Goal: Task Accomplishment & Management: Use online tool/utility

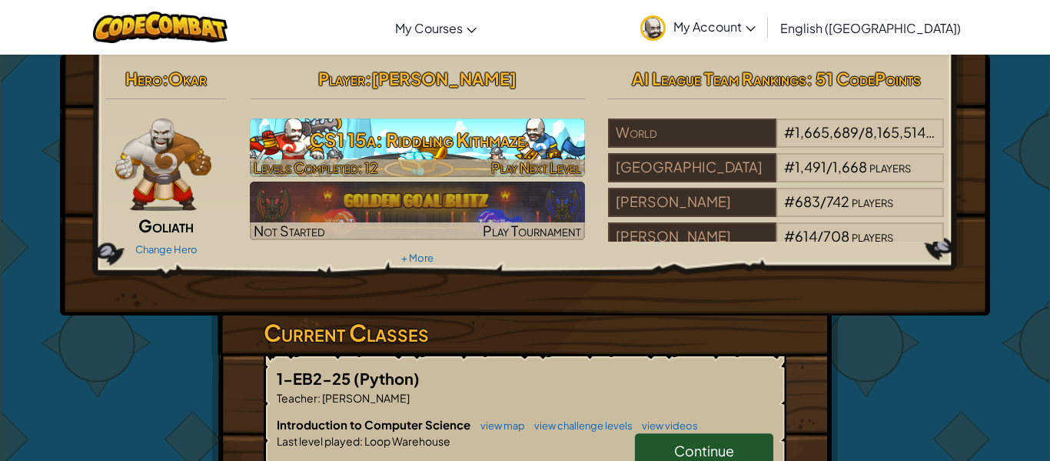
click at [415, 148] on h3 "CS1 15a: Riddling Kithmaze" at bounding box center [418, 139] width 336 height 35
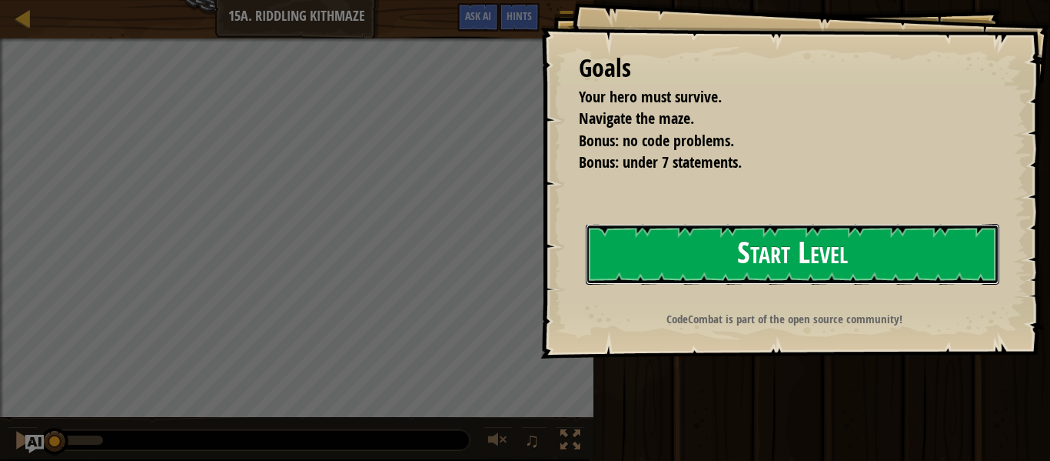
click at [925, 235] on button "Start Level" at bounding box center [793, 254] width 414 height 61
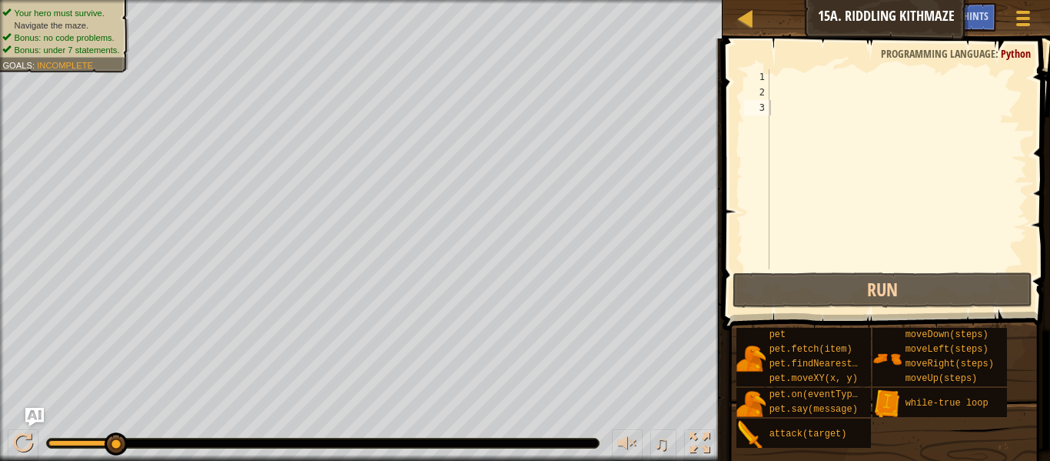
click at [790, 67] on span at bounding box center [888, 162] width 340 height 337
click at [793, 77] on div at bounding box center [897, 184] width 261 height 231
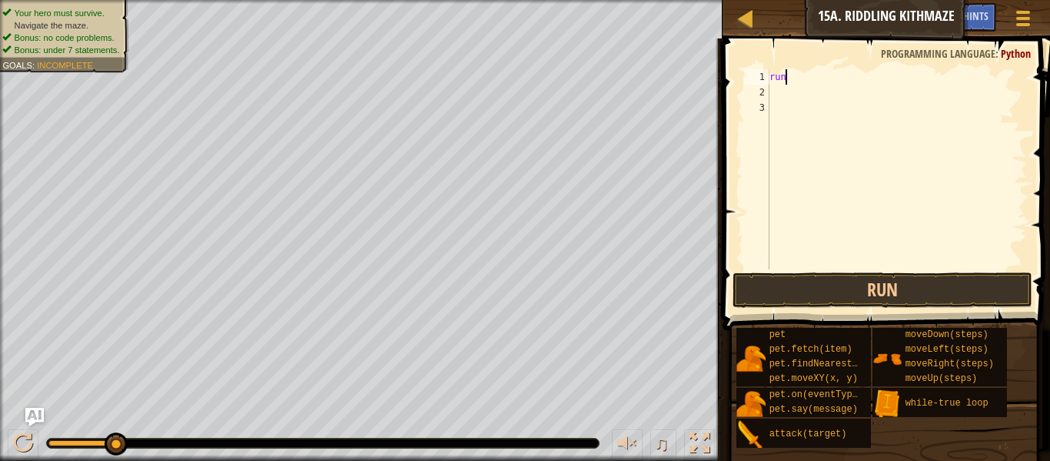
scroll to position [7, 2]
type textarea "r"
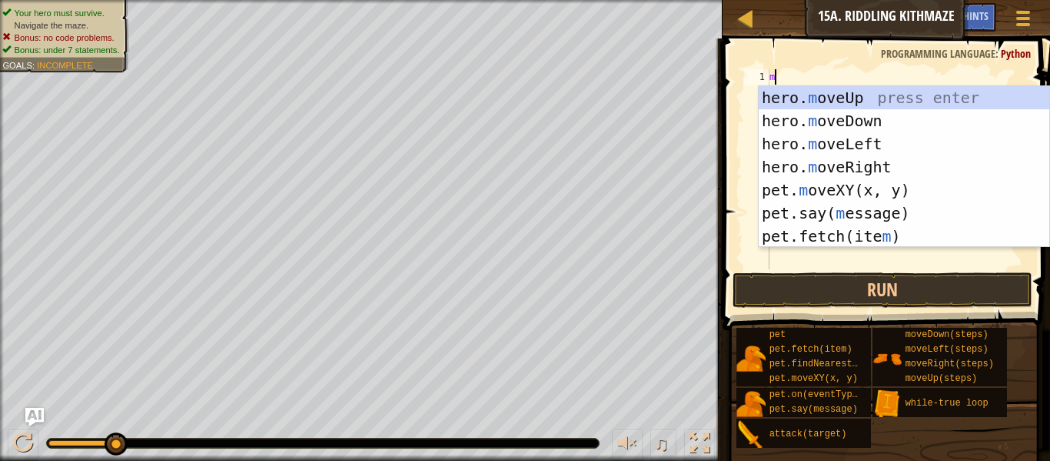
type textarea "mo"
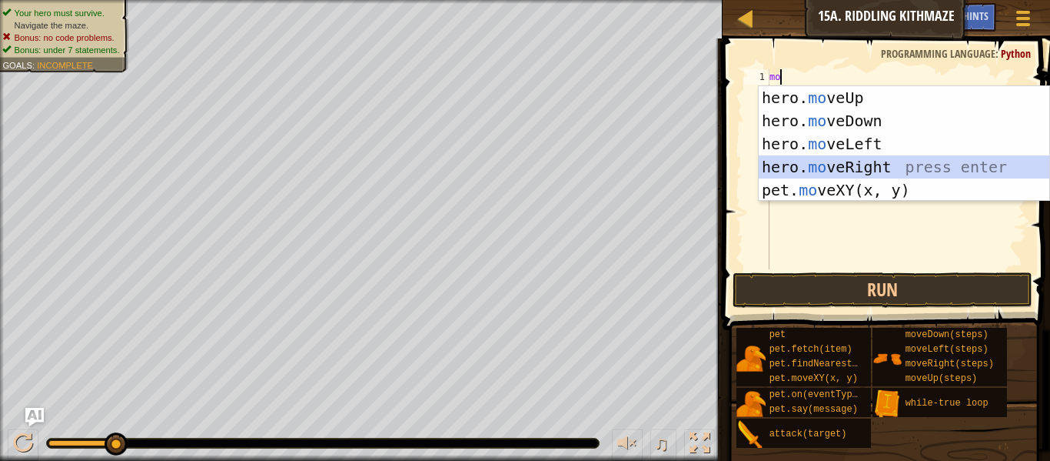
click at [872, 166] on div "hero. mo veUp press enter hero. mo veDown press enter hero. mo veLeft press ent…" at bounding box center [904, 166] width 291 height 161
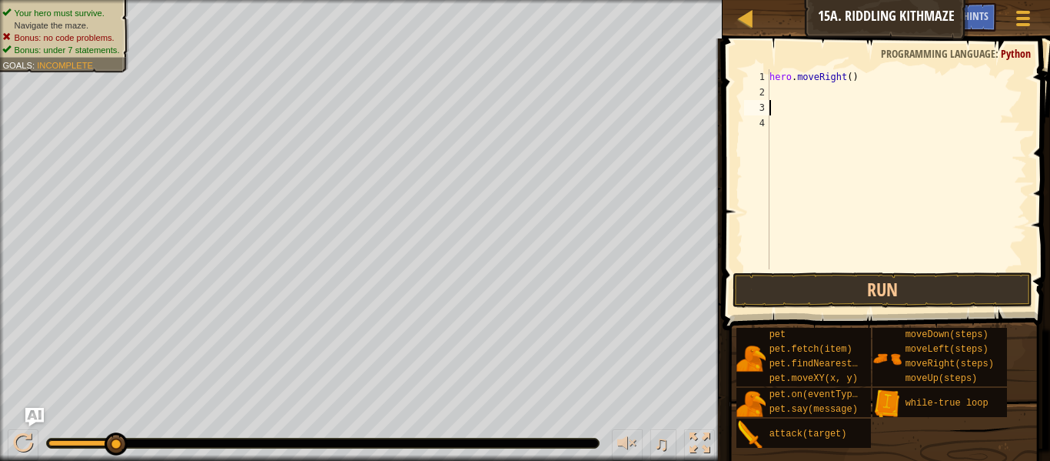
click at [810, 115] on div "hero . moveRight ( )" at bounding box center [897, 184] width 261 height 231
click at [803, 98] on div "hero . moveRight ( )" at bounding box center [897, 184] width 261 height 231
type textarea "do"
type textarea "t"
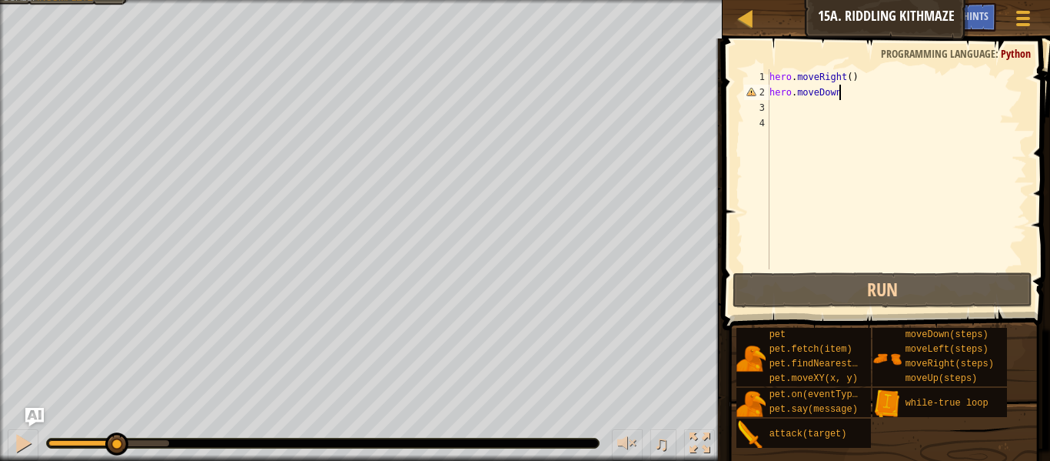
scroll to position [7, 9]
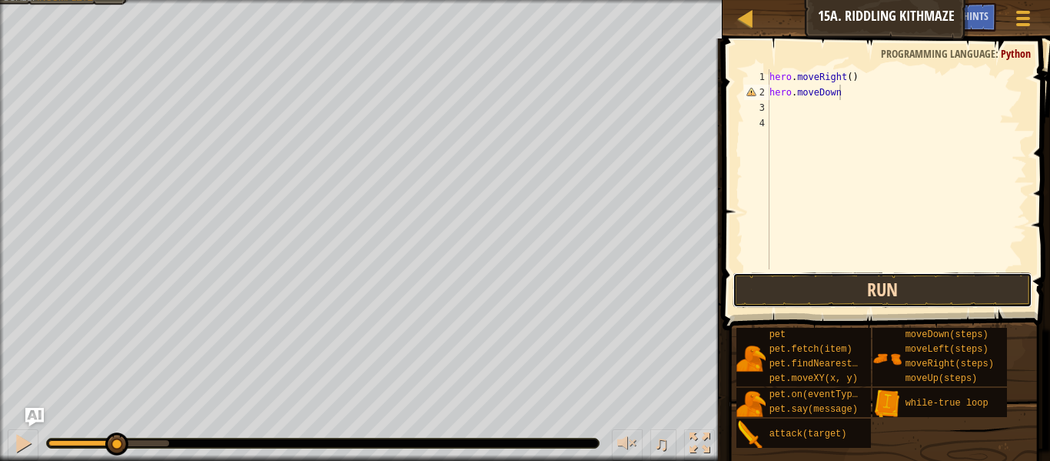
click at [972, 286] on button "Run" at bounding box center [883, 289] width 300 height 35
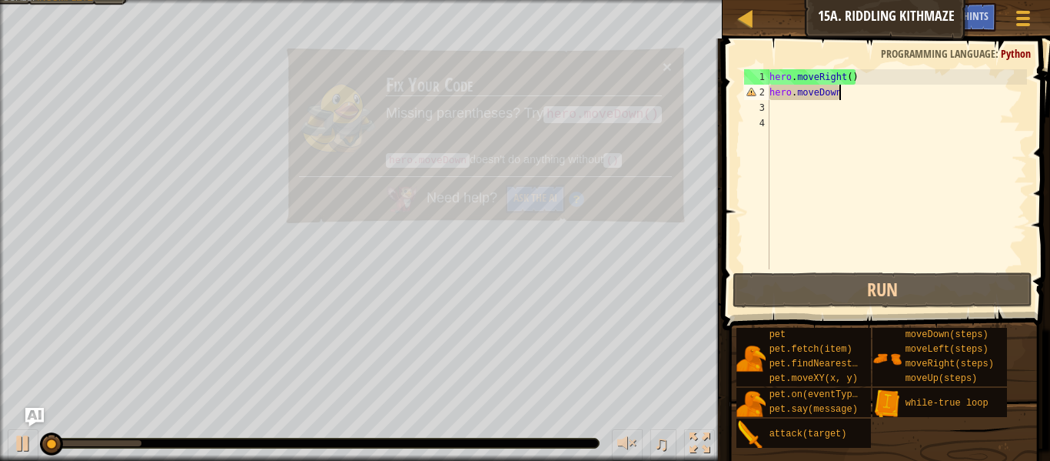
click at [882, 88] on div "hero . moveRight ( ) hero . moveDown" at bounding box center [897, 184] width 261 height 231
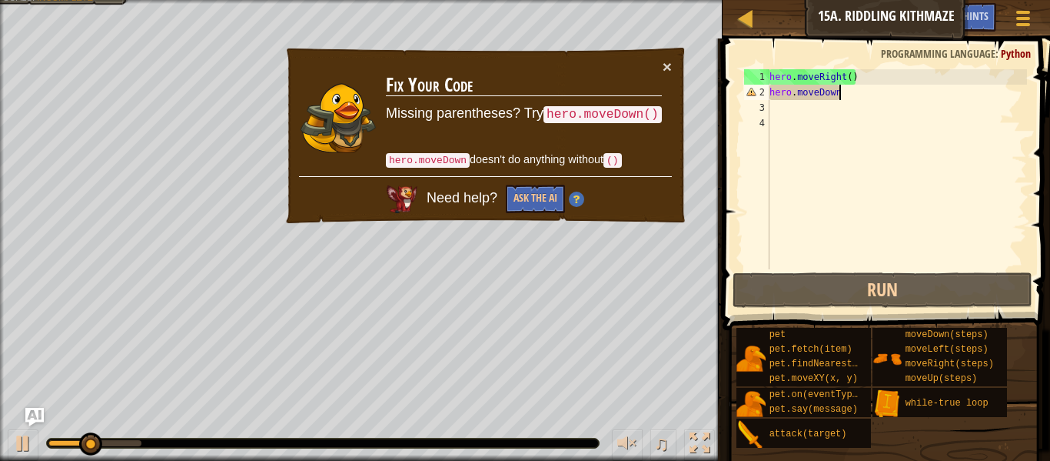
click at [882, 88] on div "hero . moveRight ( ) hero . moveDown" at bounding box center [897, 184] width 261 height 231
click at [867, 87] on div "hero . moveRight ( ) hero . moveDown" at bounding box center [897, 184] width 261 height 231
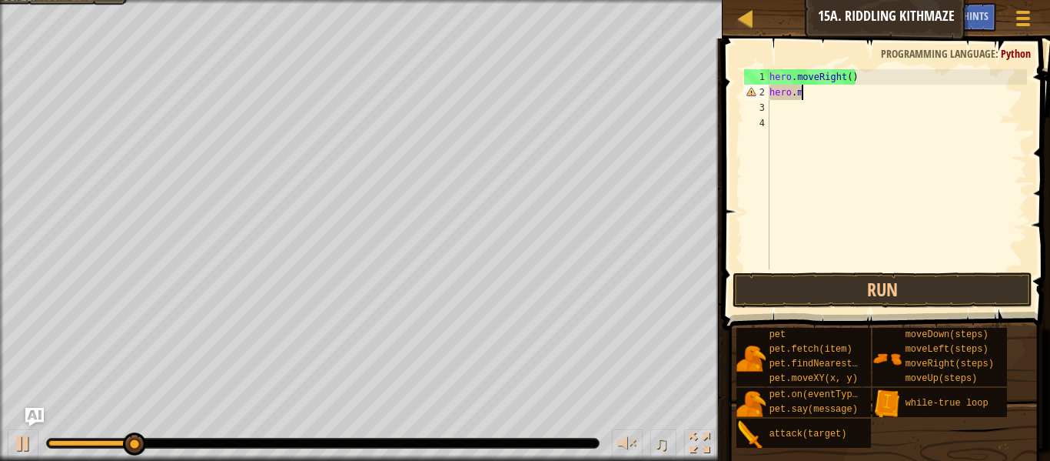
scroll to position [7, 3]
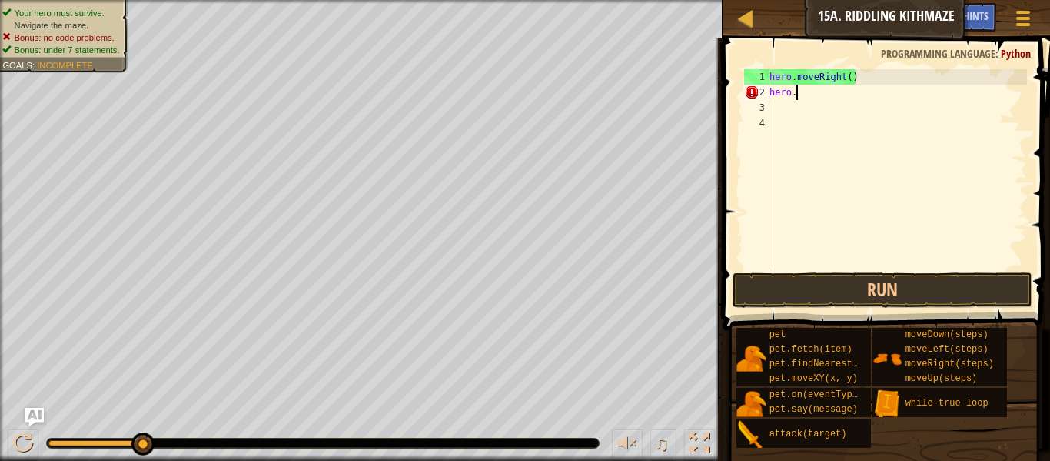
type textarea "hero.d"
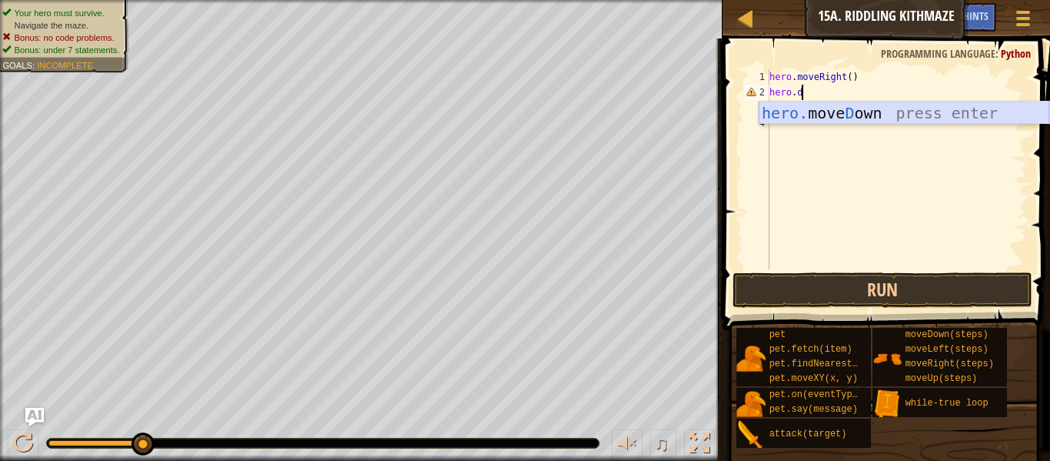
click at [899, 117] on div "hero. [PERSON_NAME] own press enter" at bounding box center [904, 136] width 291 height 69
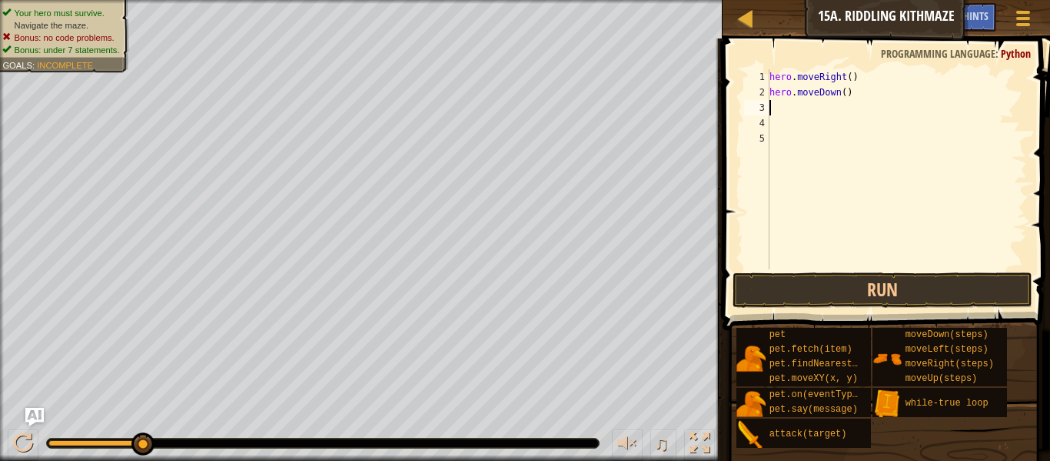
scroll to position [7, 0]
type textarea "p"
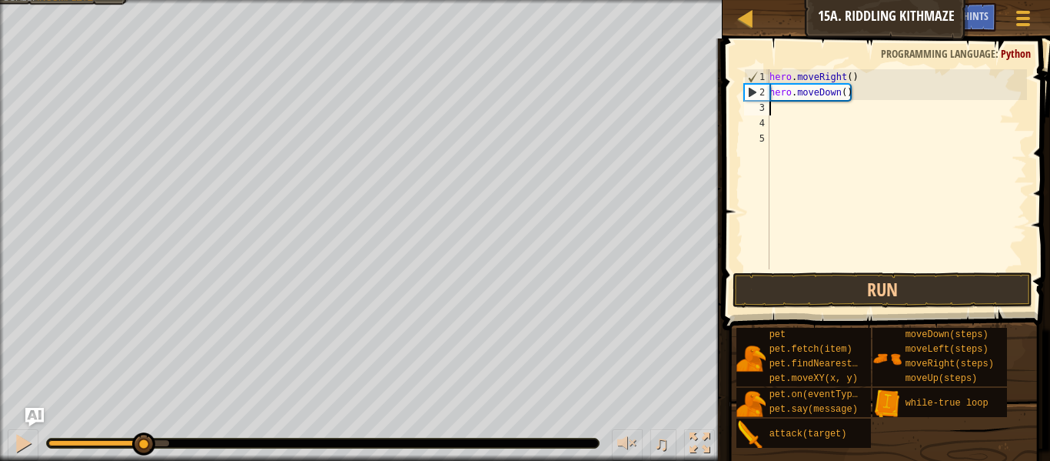
type textarea "r"
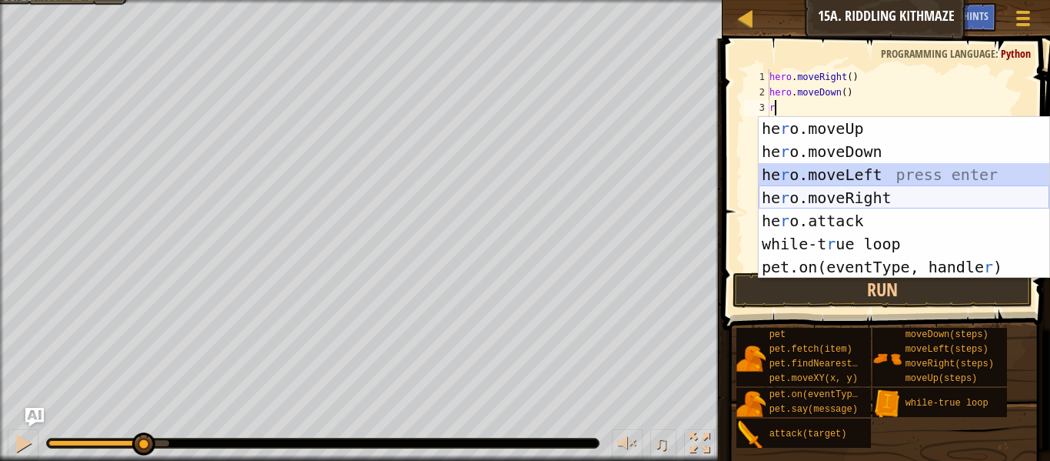
drag, startPoint x: 916, startPoint y: 177, endPoint x: 924, endPoint y: 191, distance: 16.5
click at [924, 191] on div "he r o.moveUp press enter he r o.moveDown press enter he r o.moveLeft press ent…" at bounding box center [904, 221] width 291 height 208
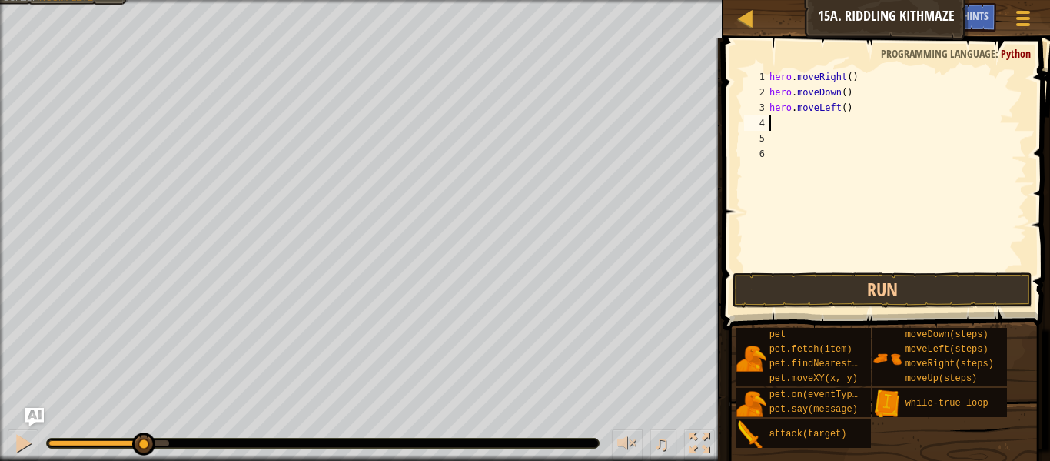
click at [924, 191] on div "hero . moveRight ( ) hero . moveDown ( ) hero . moveLeft ( )" at bounding box center [897, 184] width 261 height 231
click at [841, 118] on div "hero . moveRight ( ) hero . moveDown ( ) hero . moveLeft ( )" at bounding box center [897, 184] width 261 height 231
click at [839, 118] on div "hero . moveRight ( ) hero . moveDown ( ) hero . moveLeft ( )" at bounding box center [897, 184] width 261 height 231
click at [895, 111] on div "hero . moveRight ( ) hero . moveDown ( ) hero . moveLeft ( )" at bounding box center [897, 184] width 261 height 231
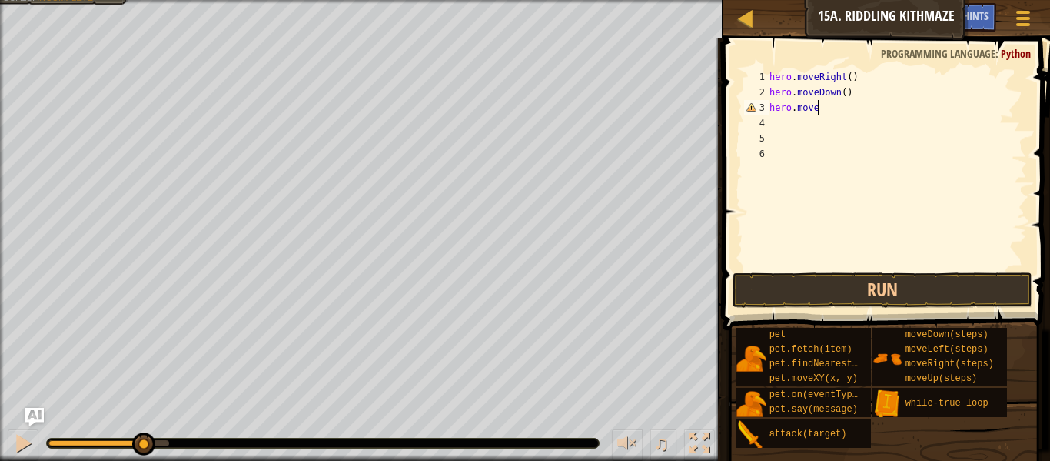
type textarea "hero.mover"
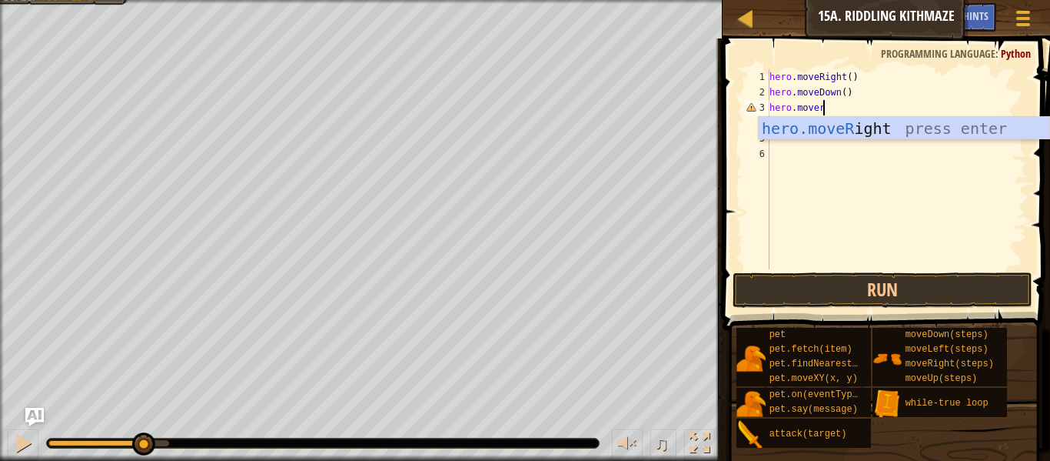
scroll to position [7, 7]
click at [1007, 136] on div "hero.moveR ight press enter" at bounding box center [904, 151] width 291 height 69
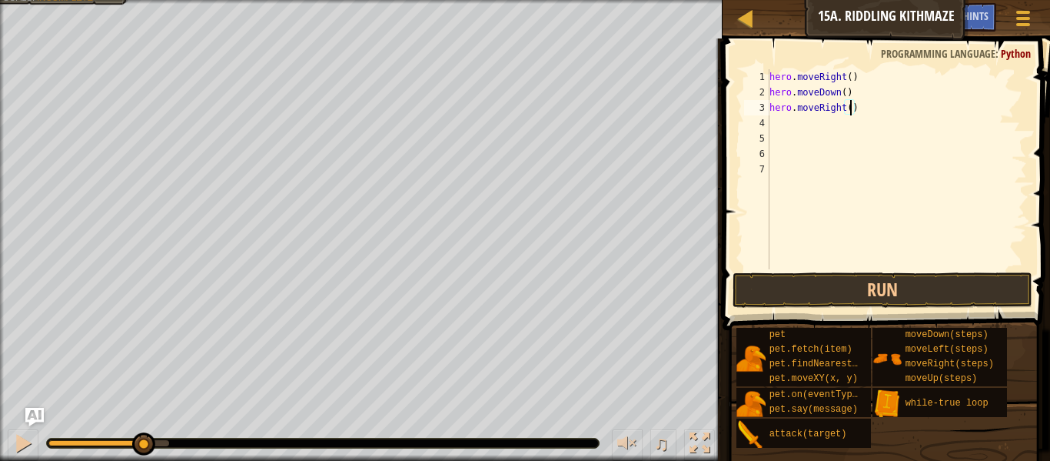
click at [850, 105] on div "hero . moveRight ( ) hero . moveDown ( ) hero . moveRight ( )" at bounding box center [897, 184] width 261 height 231
type textarea "hero.moveRight(2)"
click at [867, 125] on div "hero . moveRight ( ) hero . moveDown ( ) hero . moveRight ( 2 )" at bounding box center [897, 184] width 261 height 231
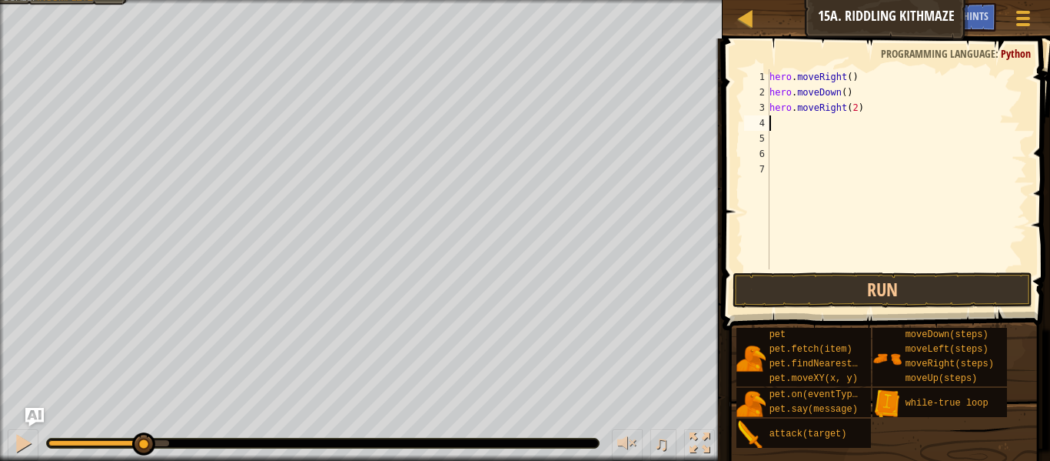
type textarea "o"
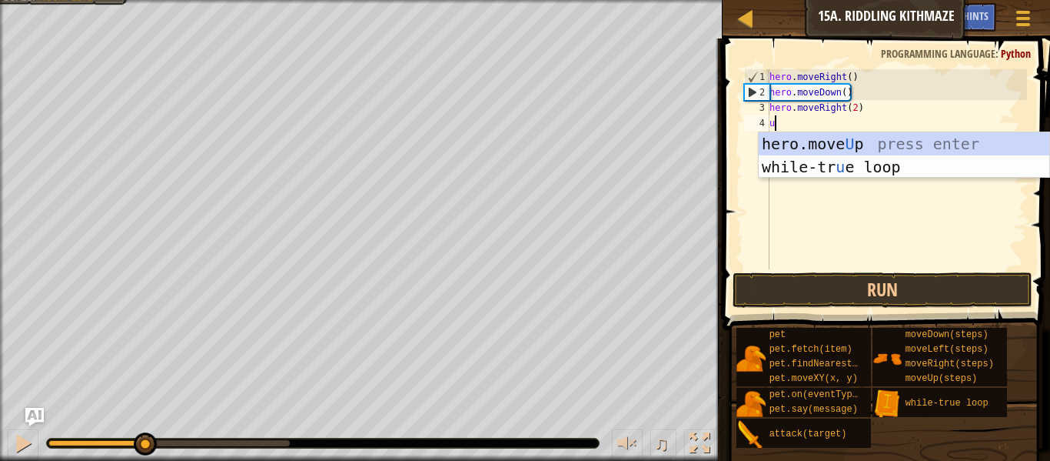
type textarea "up"
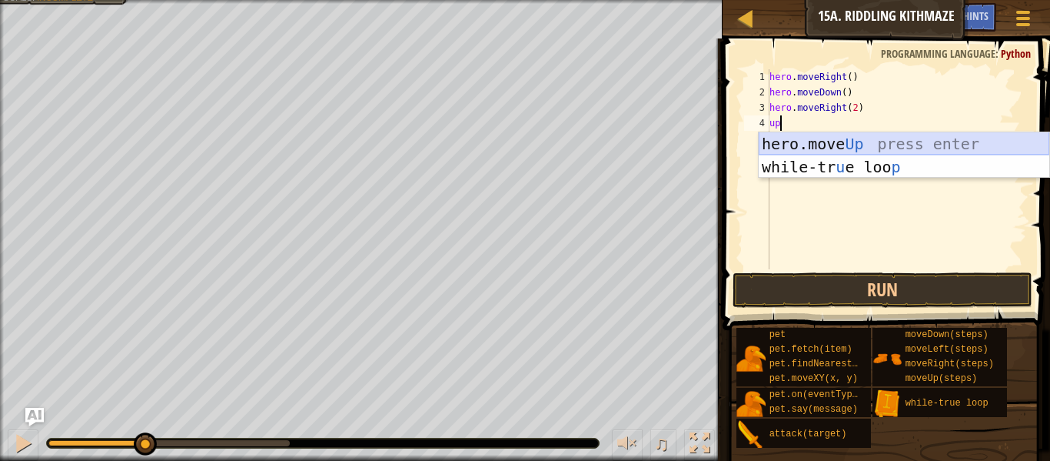
click at [890, 143] on div "hero.move Up press enter while-tr u e loo p press enter" at bounding box center [904, 178] width 291 height 92
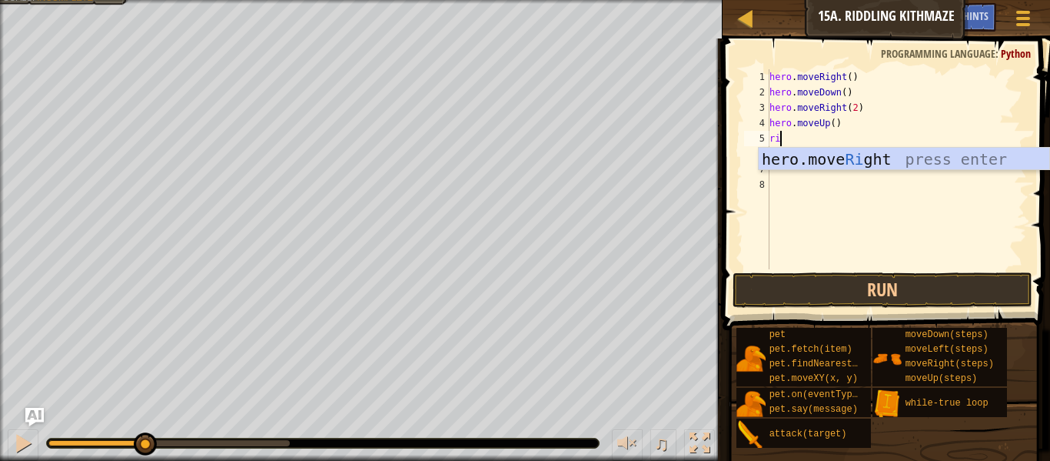
type textarea "rig"
click at [827, 158] on div "hero.move Rig ht press enter" at bounding box center [904, 182] width 291 height 69
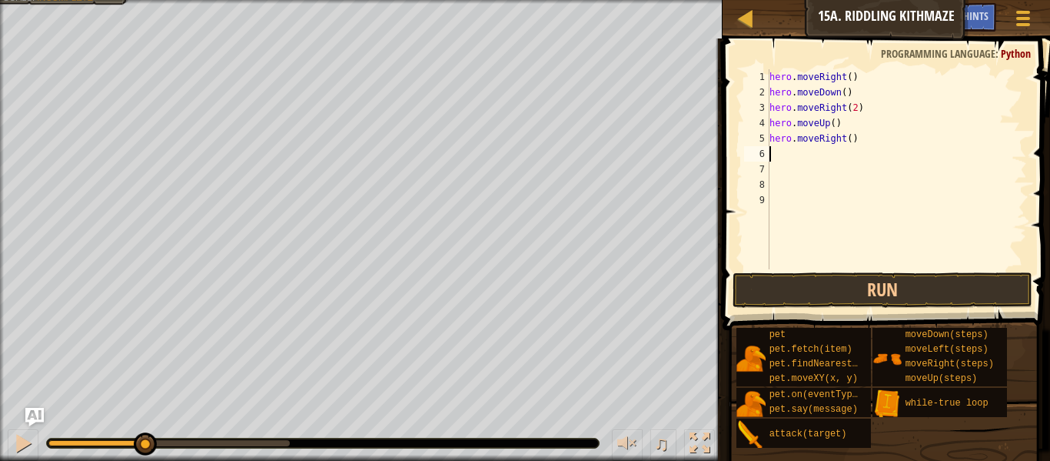
scroll to position [7, 0]
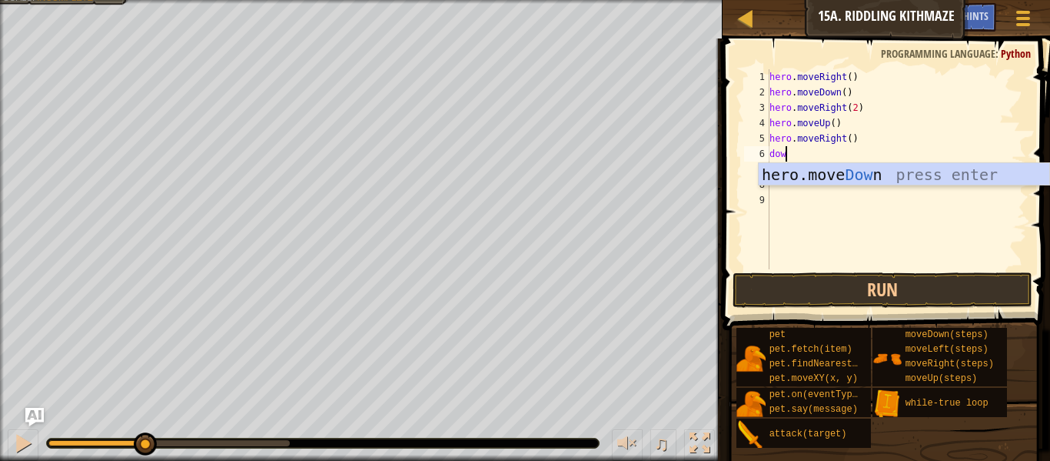
type textarea "down"
click at [943, 180] on div "hero.move Down press enter" at bounding box center [904, 197] width 291 height 69
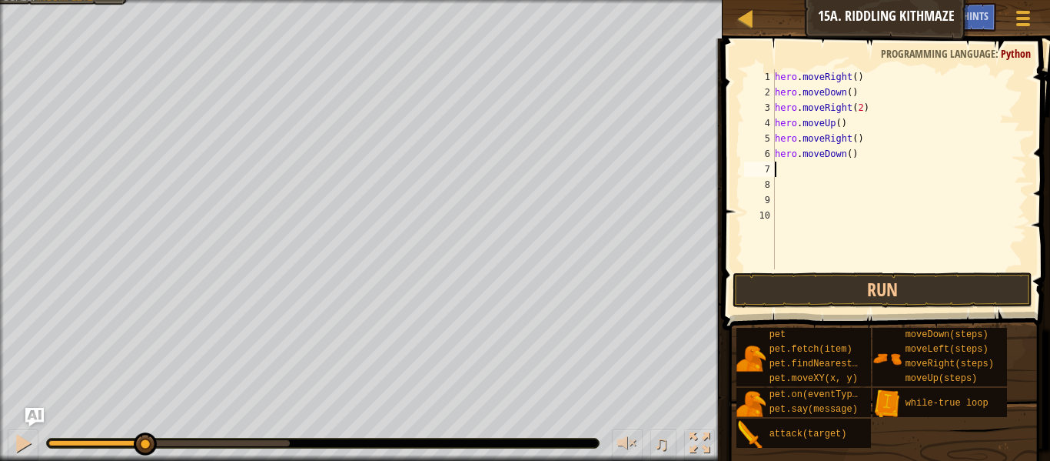
scroll to position [7, 0]
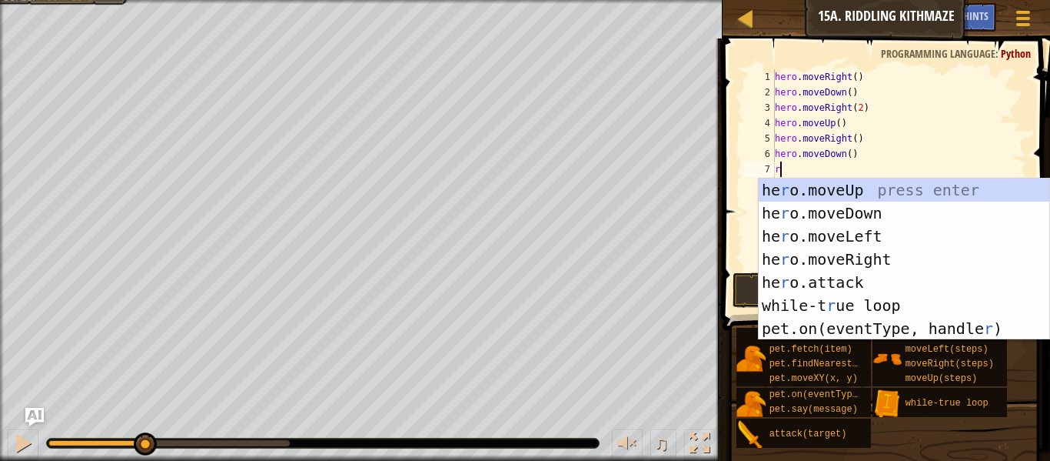
type textarea "ri"
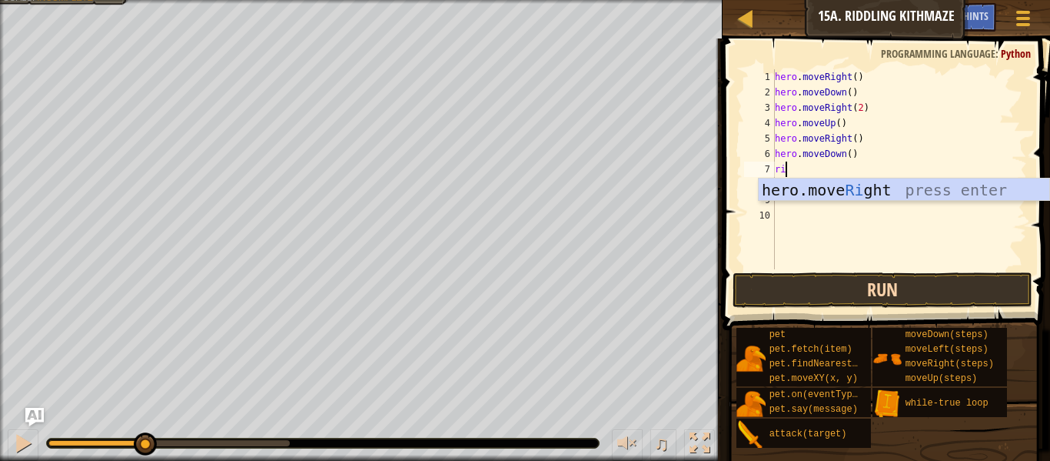
scroll to position [7, 1]
click at [866, 198] on div "hero.move Ri ght press enter" at bounding box center [904, 212] width 291 height 69
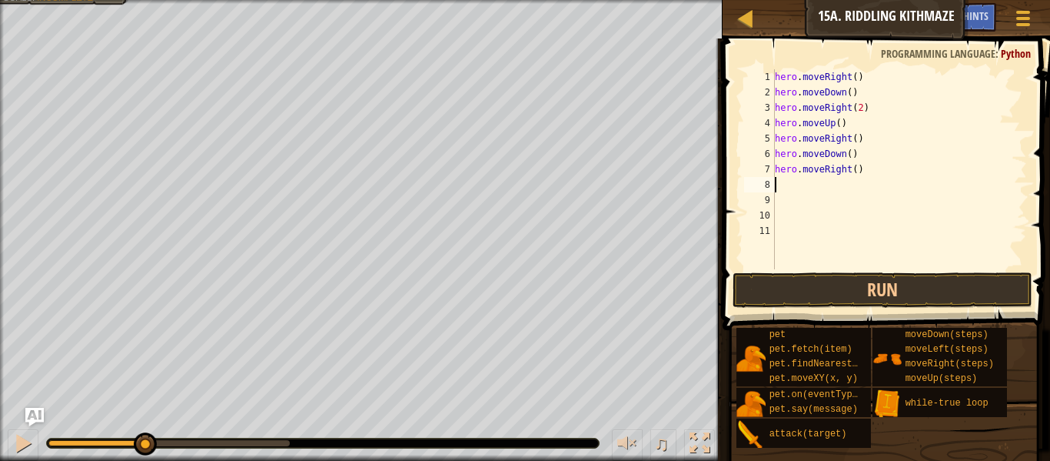
scroll to position [7, 0]
click at [857, 172] on div "hero . moveRight ( ) hero . moveDown ( ) hero . moveRight ( 2 ) hero . moveUp (…" at bounding box center [899, 184] width 255 height 231
type textarea "hero.moveRight(3)"
click at [860, 188] on div "hero . moveRight ( ) hero . moveDown ( ) hero . moveRight ( 2 ) hero . moveUp (…" at bounding box center [899, 184] width 255 height 231
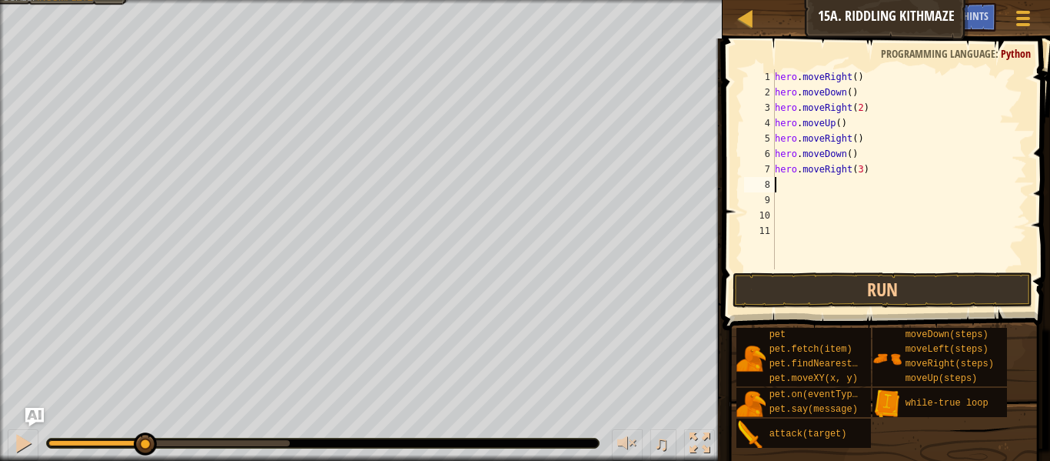
scroll to position [7, 0]
click at [907, 301] on button "Run" at bounding box center [883, 289] width 300 height 35
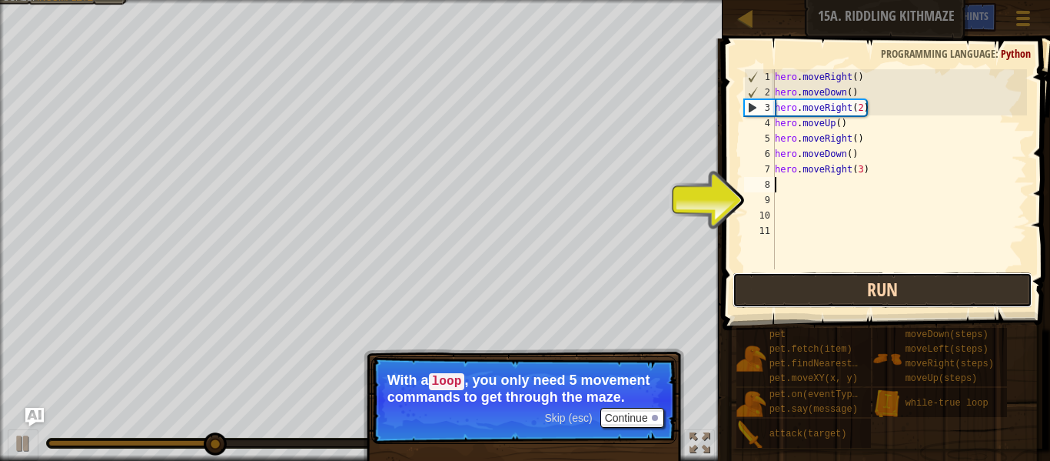
click at [889, 285] on button "Run" at bounding box center [883, 289] width 300 height 35
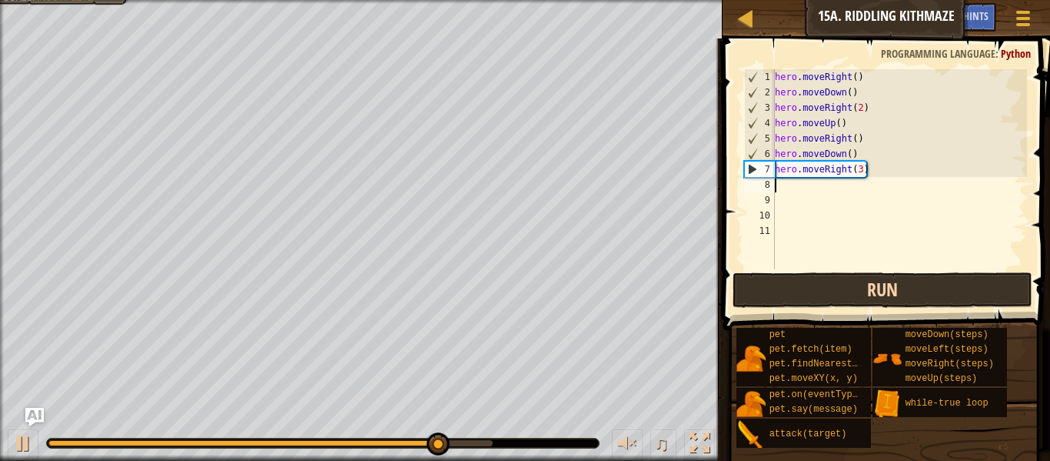
type textarea "h"
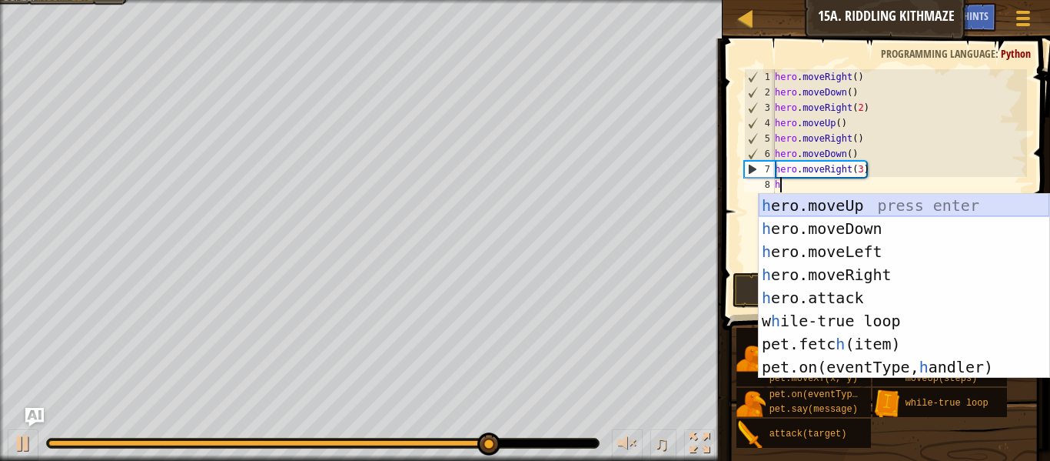
click at [885, 205] on div "h ero.moveUp press enter h ero.moveDown press enter h ero.moveLeft press enter …" at bounding box center [904, 309] width 291 height 231
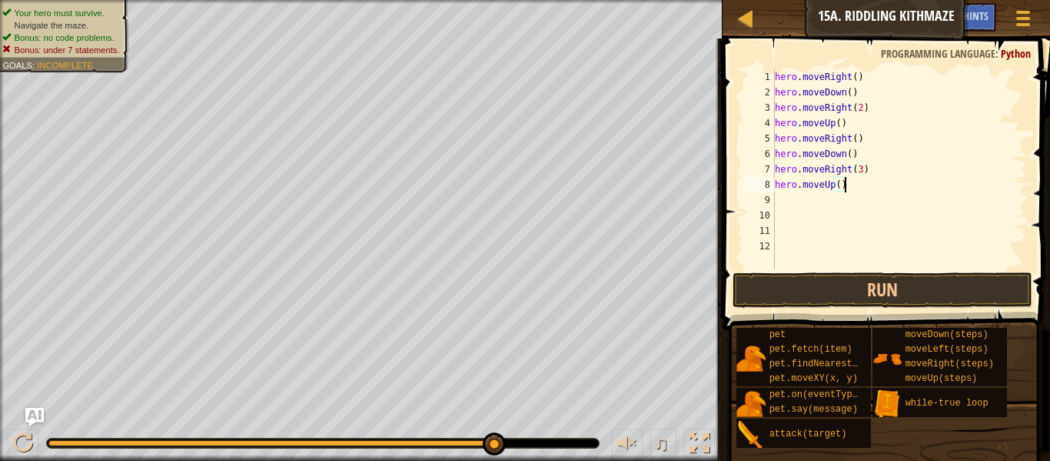
click at [854, 188] on div "hero . moveRight ( ) hero . moveDown ( ) hero . moveRight ( 2 ) hero . moveUp (…" at bounding box center [899, 184] width 255 height 231
type textarea "h"
click at [836, 123] on div "hero . moveRight ( ) hero . moveDown ( ) hero . moveRight ( 2 ) hero . moveUp (…" at bounding box center [899, 184] width 255 height 231
click at [841, 125] on div "hero . moveRight ( ) hero . moveDown ( ) hero . moveRight ( 2 ) hero . moveUp (…" at bounding box center [899, 184] width 255 height 231
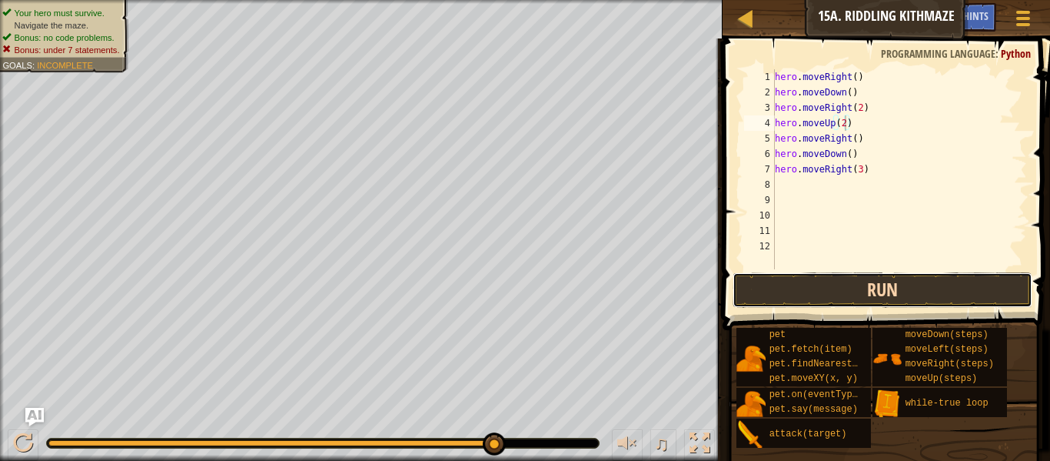
click at [870, 273] on button "Run" at bounding box center [883, 289] width 300 height 35
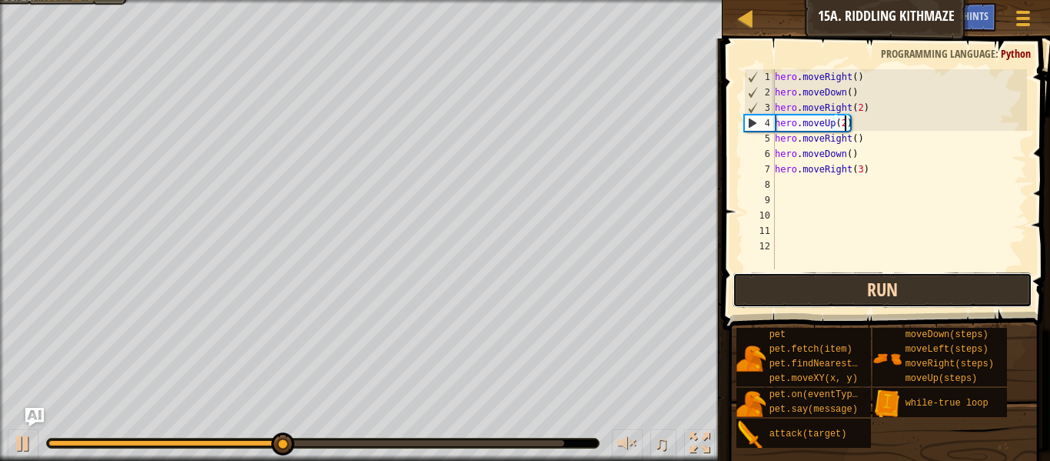
click at [870, 273] on button "Run" at bounding box center [883, 289] width 300 height 35
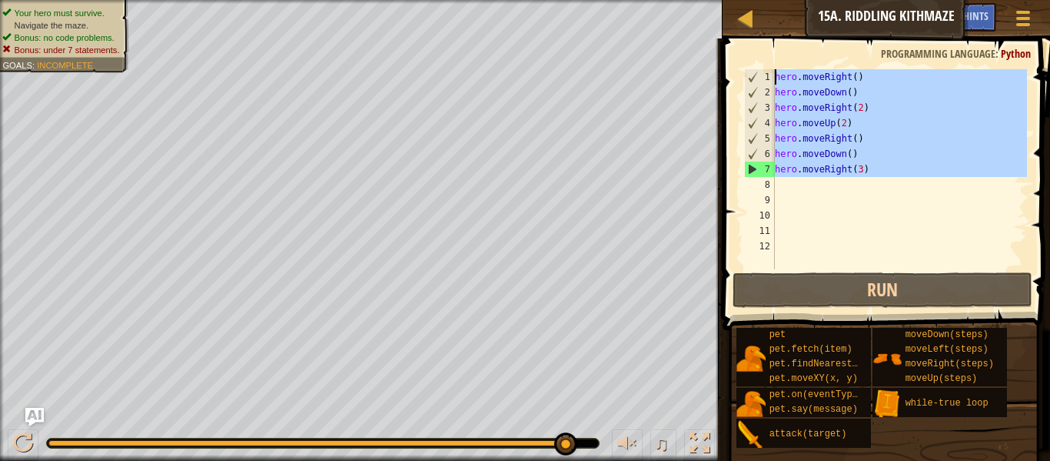
drag, startPoint x: 874, startPoint y: 186, endPoint x: 762, endPoint y: 32, distance: 190.6
click at [762, 32] on div "Map Introduction to Computer Science 15a. Riddling Kithmaze Game Menu Done Hint…" at bounding box center [525, 230] width 1050 height 461
type textarea "hero.moveRight() hero.moveDown()"
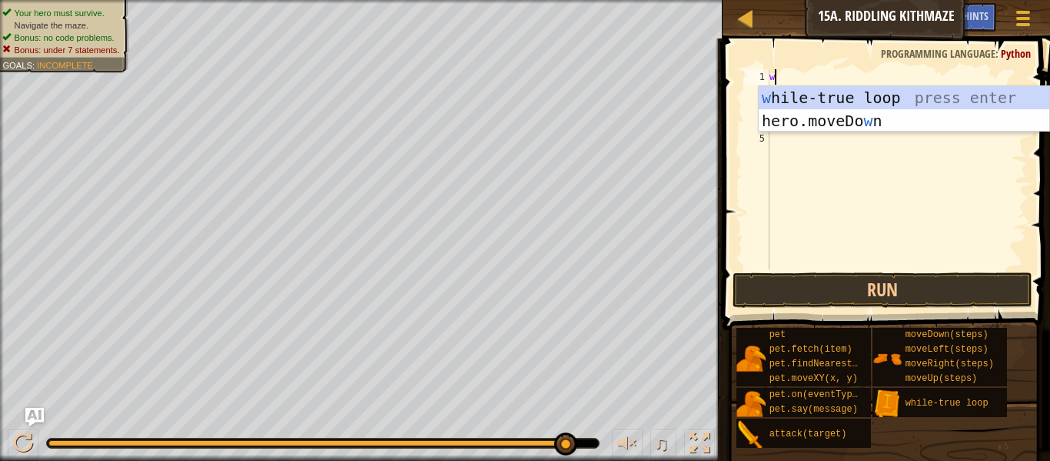
type textarea "wh"
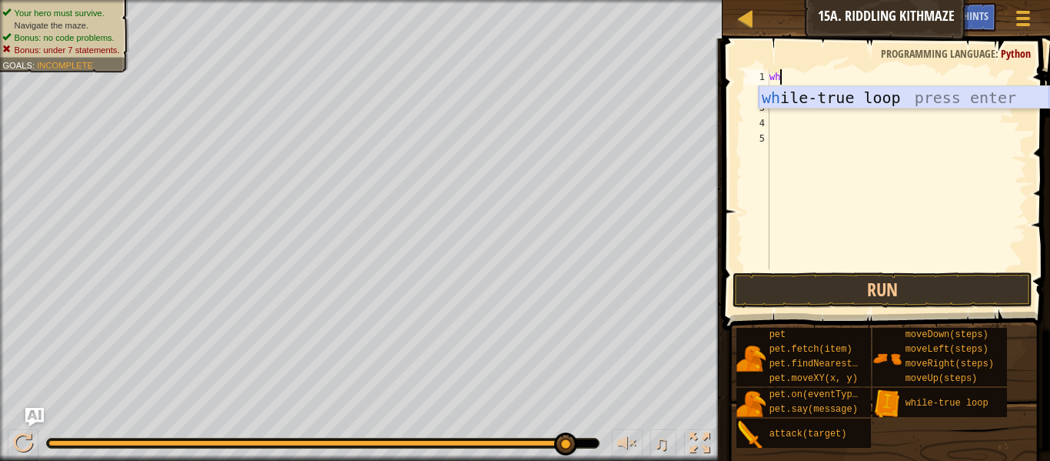
click at [791, 92] on div "wh ile-true loop press enter" at bounding box center [904, 120] width 291 height 69
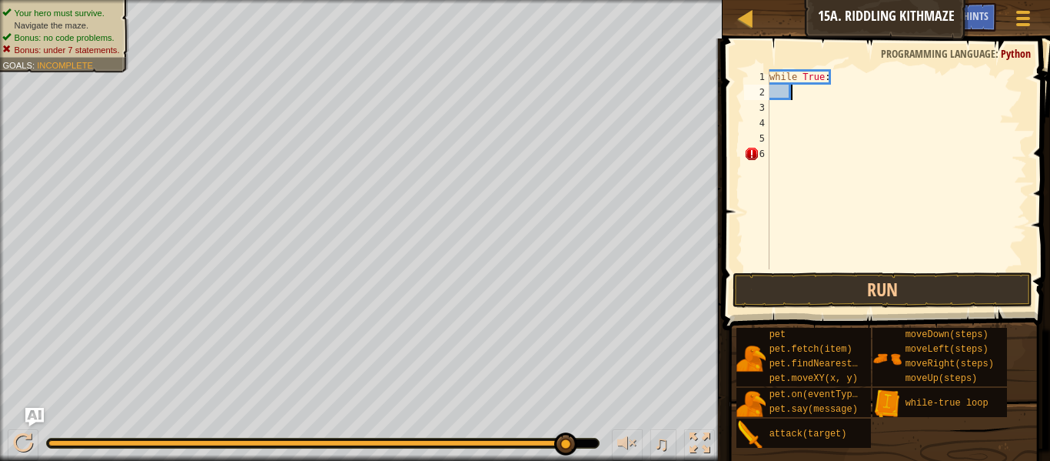
click at [797, 95] on div "while True :" at bounding box center [897, 184] width 261 height 231
click at [785, 97] on div "while True :" at bounding box center [897, 184] width 261 height 231
click at [788, 98] on div "while True :" at bounding box center [897, 184] width 261 height 231
click at [774, 88] on div "while True :" at bounding box center [897, 184] width 261 height 231
click at [770, 92] on div "while True :" at bounding box center [897, 184] width 261 height 231
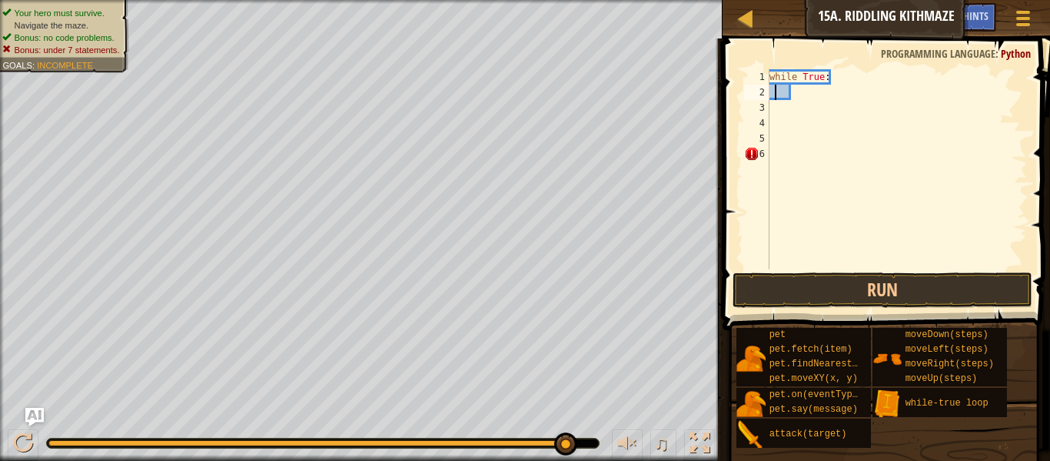
click at [777, 91] on div "while True :" at bounding box center [897, 184] width 261 height 231
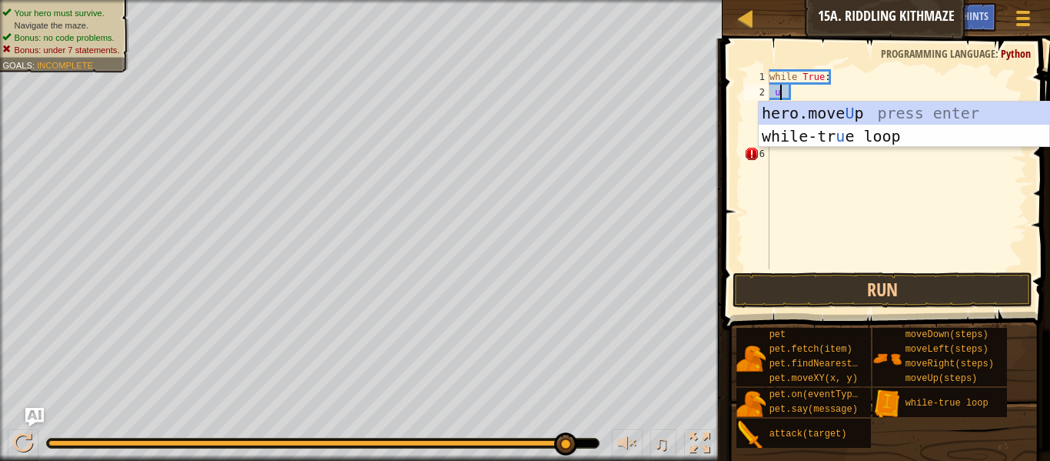
type textarea "up"
click at [789, 107] on div "hero.move Up press enter while-tr u e loo p press enter" at bounding box center [904, 148] width 291 height 92
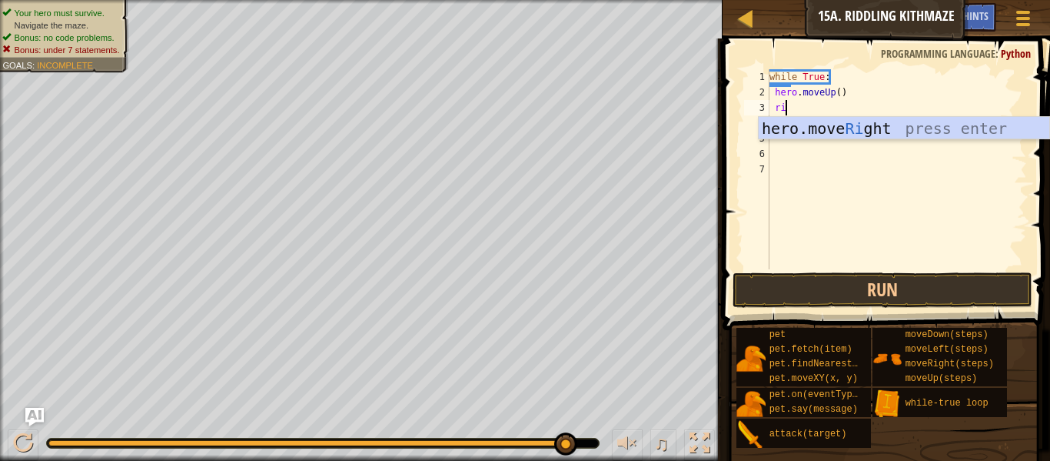
type textarea "rig"
click at [798, 122] on div "hero.move Rig ht press enter" at bounding box center [904, 151] width 291 height 69
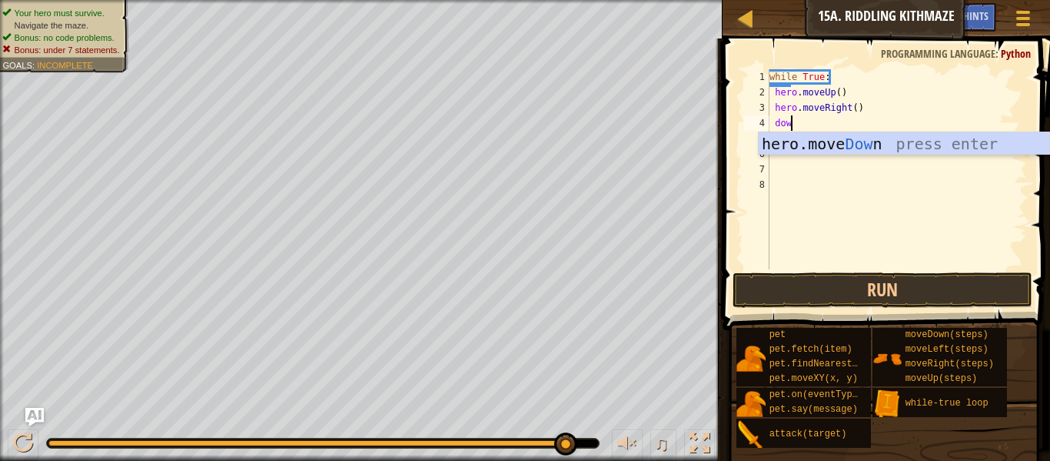
type textarea "down"
click at [824, 139] on div "hero.move Down press enter" at bounding box center [904, 166] width 291 height 69
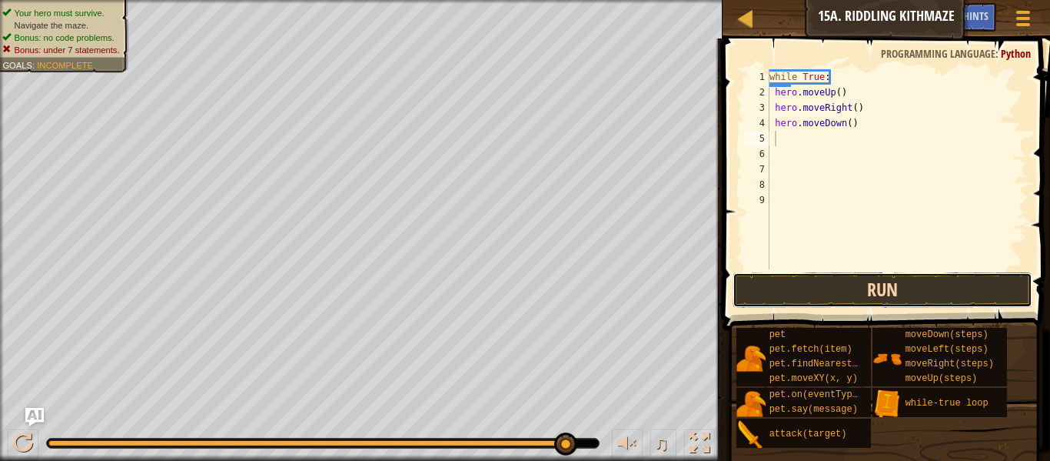
click at [808, 291] on button "Run" at bounding box center [883, 289] width 300 height 35
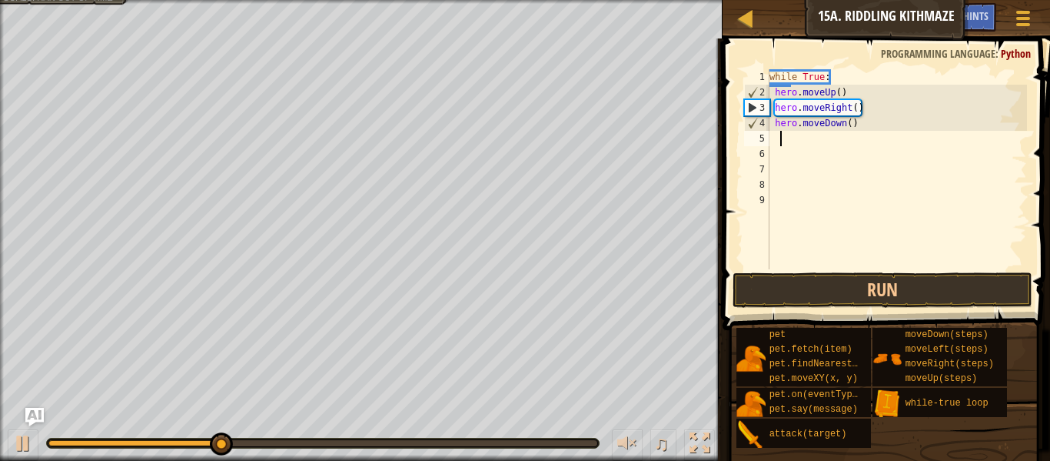
click at [850, 122] on div "while True : hero . moveUp ( ) hero . moveRight ( ) hero . moveDown ( )" at bounding box center [897, 184] width 261 height 231
click at [857, 116] on div "while True : hero . moveUp ( ) hero . moveRight ( ) hero . moveDown ( )" at bounding box center [897, 184] width 261 height 231
type textarea "h"
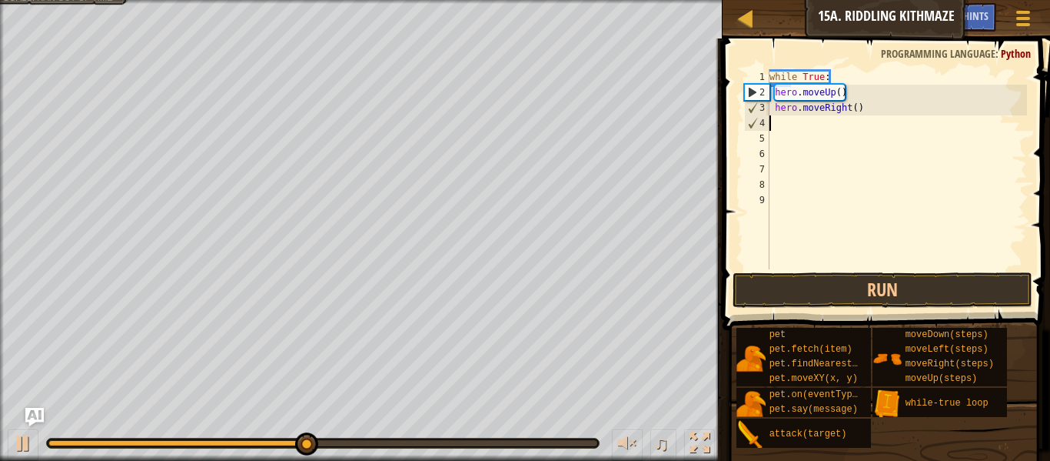
click at [884, 103] on div "while True : hero . moveUp ( ) hero . moveRight ( )" at bounding box center [897, 184] width 261 height 231
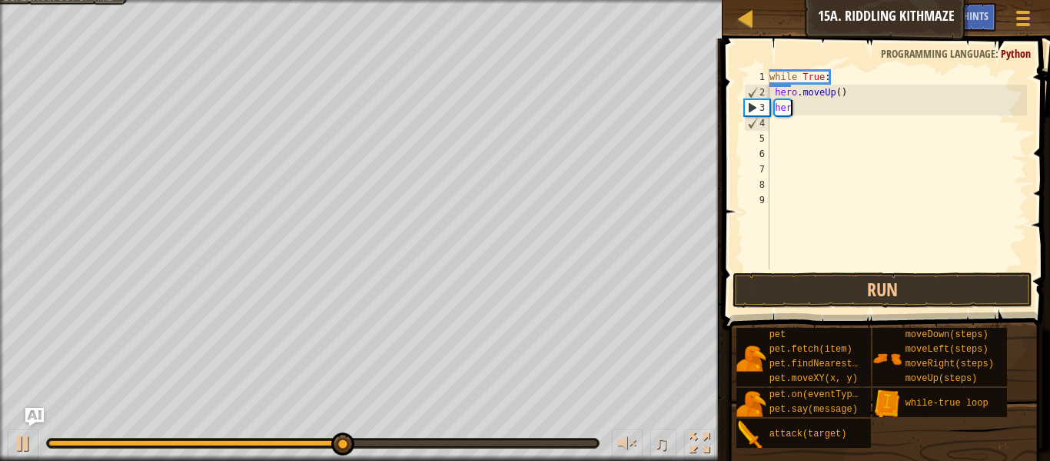
type textarea "h"
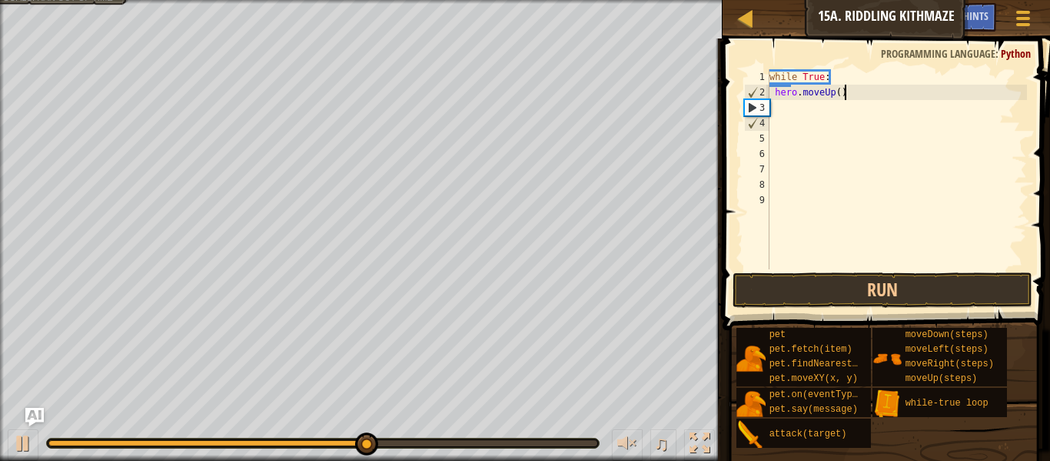
click at [897, 94] on div "while True : hero . moveUp ( )" at bounding box center [897, 184] width 261 height 231
type textarea "h"
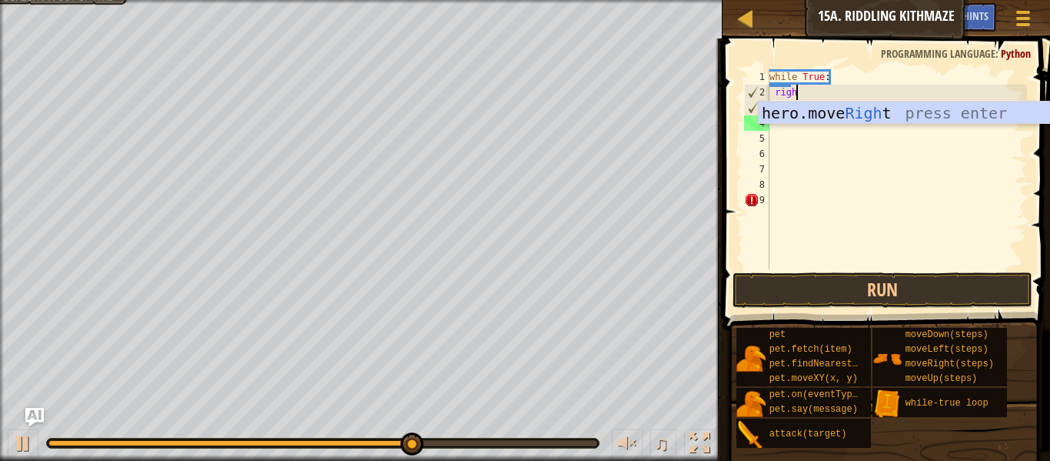
type textarea "right"
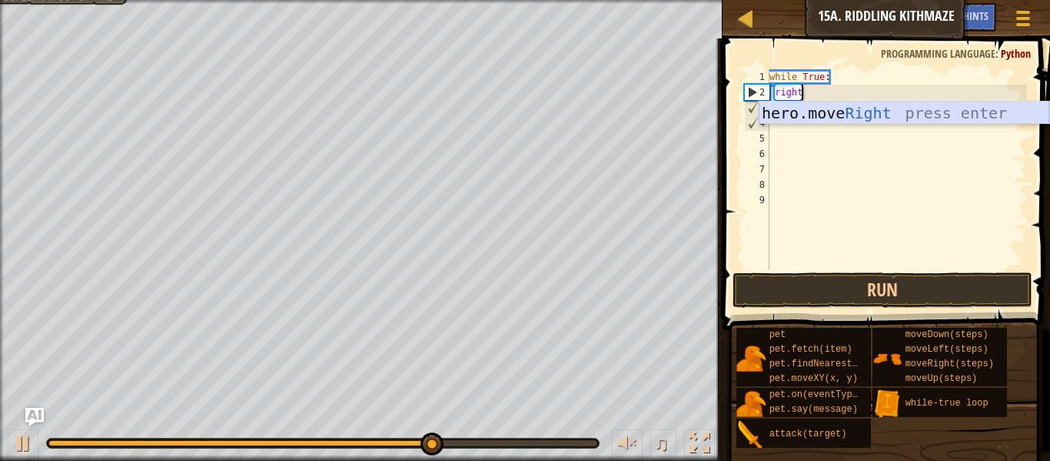
click at [929, 115] on div "hero.move Right press enter" at bounding box center [904, 136] width 291 height 69
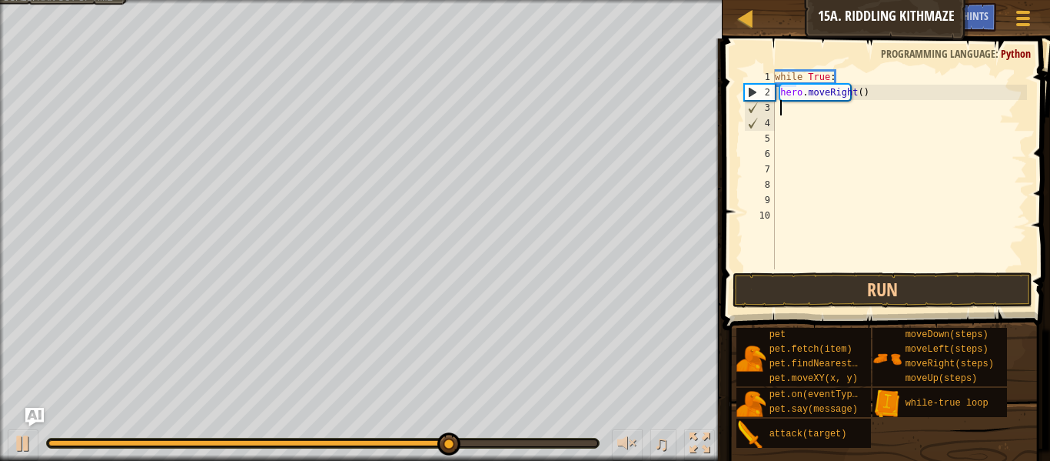
click at [862, 127] on div "while True : hero . moveRight ( )" at bounding box center [899, 184] width 255 height 231
click at [857, 118] on div "while True : hero . moveRight ( )" at bounding box center [899, 184] width 255 height 231
click at [853, 109] on div "while True : hero . moveRight ( )" at bounding box center [899, 184] width 255 height 231
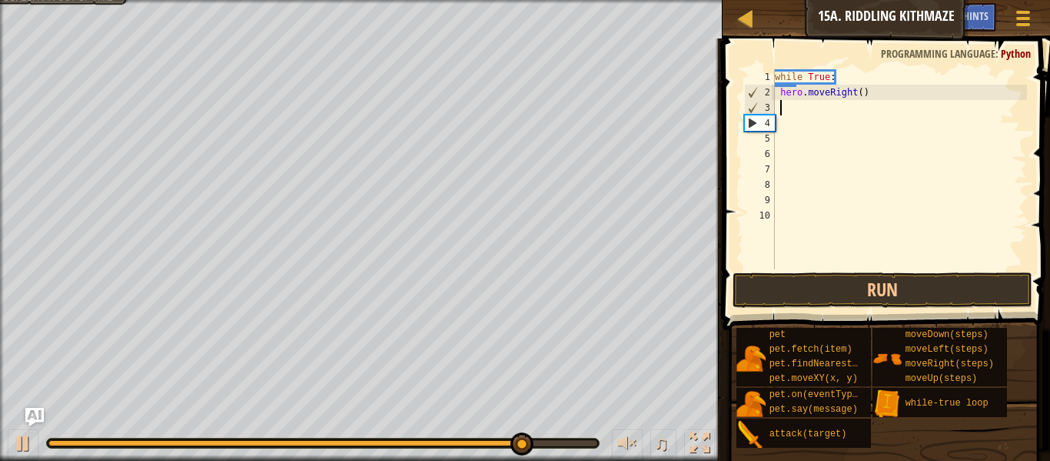
type textarea "d"
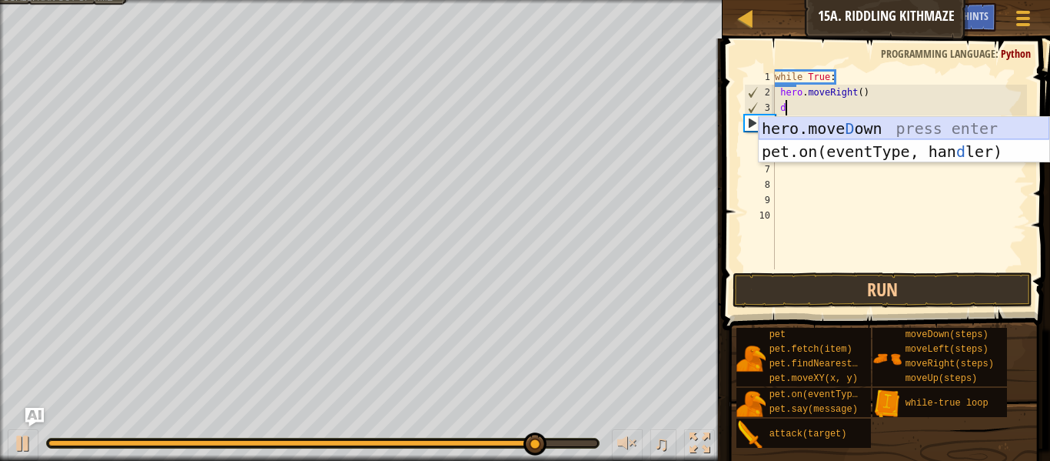
click at [863, 118] on div "hero.[PERSON_NAME] own press enter pet.on(eventType, han d ler) press enter" at bounding box center [904, 163] width 291 height 92
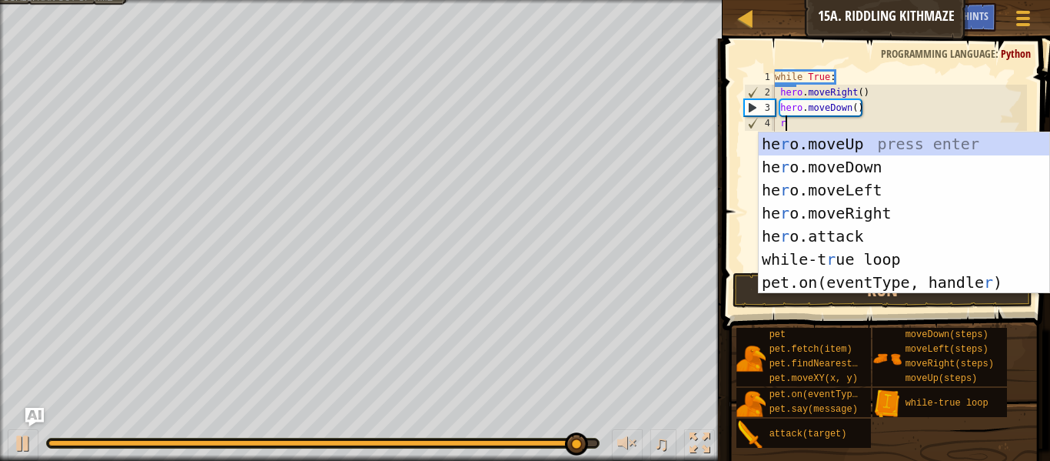
type textarea "ri"
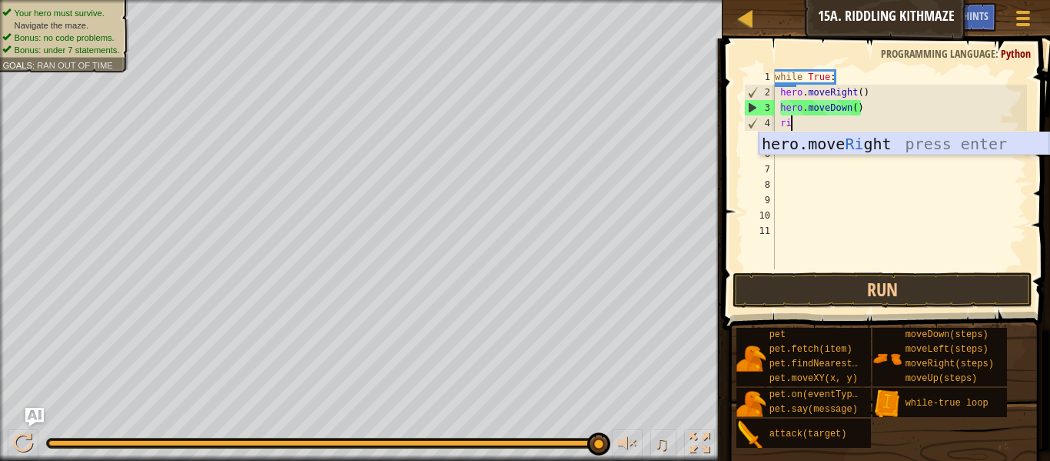
click at [970, 134] on div "hero.move Ri ght press enter" at bounding box center [904, 166] width 291 height 69
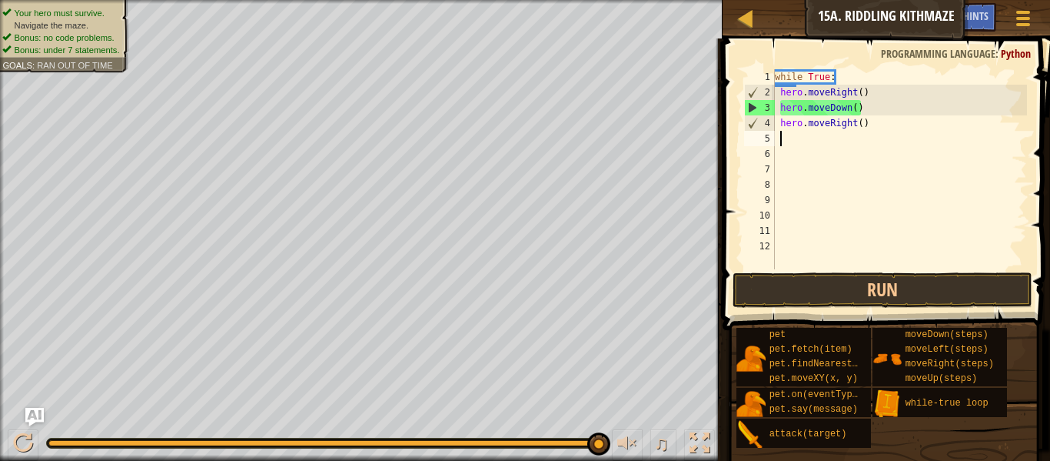
scroll to position [7, 0]
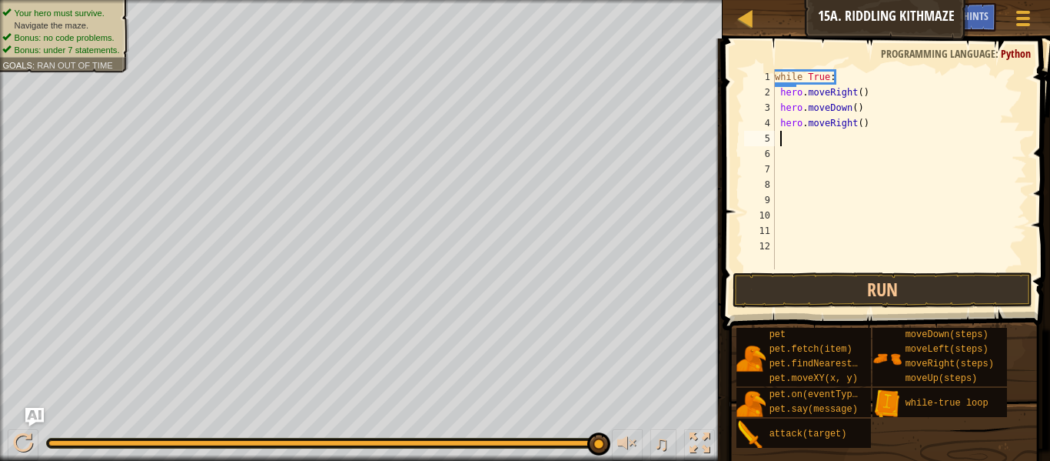
click at [861, 133] on div "while True : hero . moveRight ( ) hero . moveDown ( ) hero . moveRight ( )" at bounding box center [899, 184] width 255 height 231
click at [860, 125] on div "while True : hero . moveRight ( ) hero . moveDown ( ) hero . moveRight ( )" at bounding box center [899, 184] width 255 height 231
type textarea "hero.moveRight(2)"
click at [832, 159] on div "while True : hero . moveRight ( ) hero . moveDown ( ) hero . moveRight ( 2 )" at bounding box center [899, 184] width 255 height 231
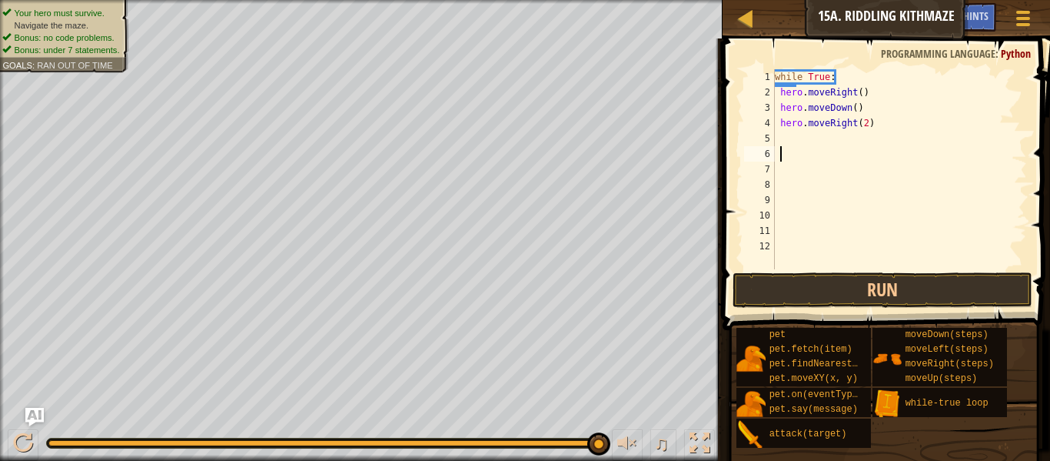
scroll to position [7, 0]
click at [814, 132] on div "while True : hero . moveRight ( ) hero . moveDown ( ) hero . moveRight ( 2 )" at bounding box center [899, 184] width 255 height 231
type textarea "u"
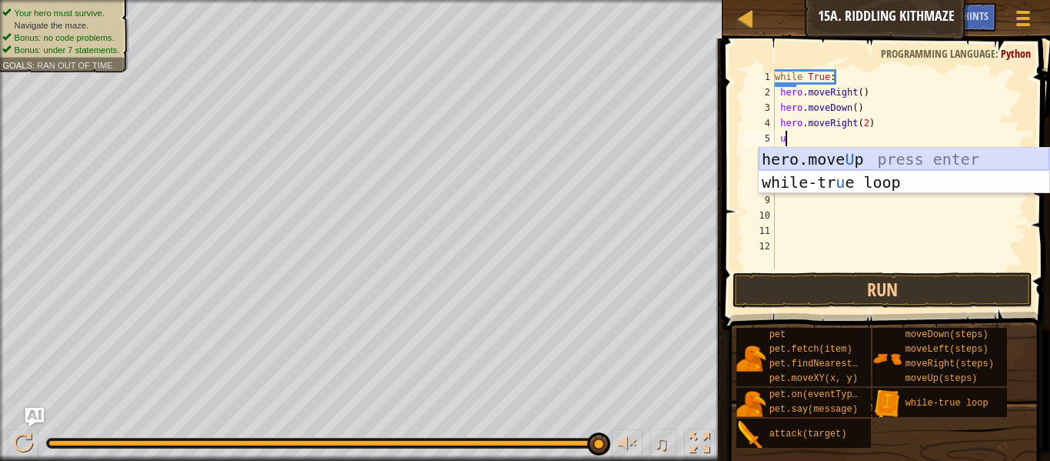
click at [864, 161] on div "hero.move U p press enter while-tr u e loop press enter" at bounding box center [904, 194] width 291 height 92
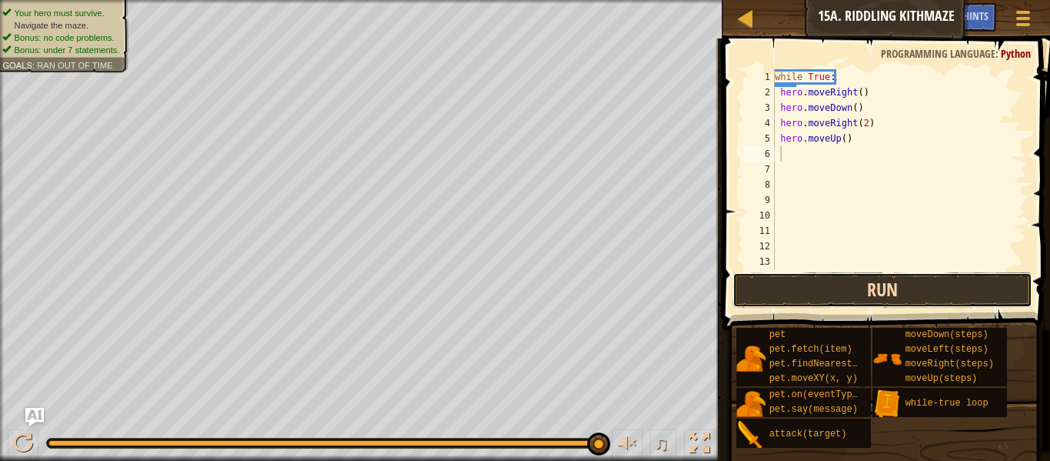
click at [870, 281] on button "Run" at bounding box center [883, 289] width 300 height 35
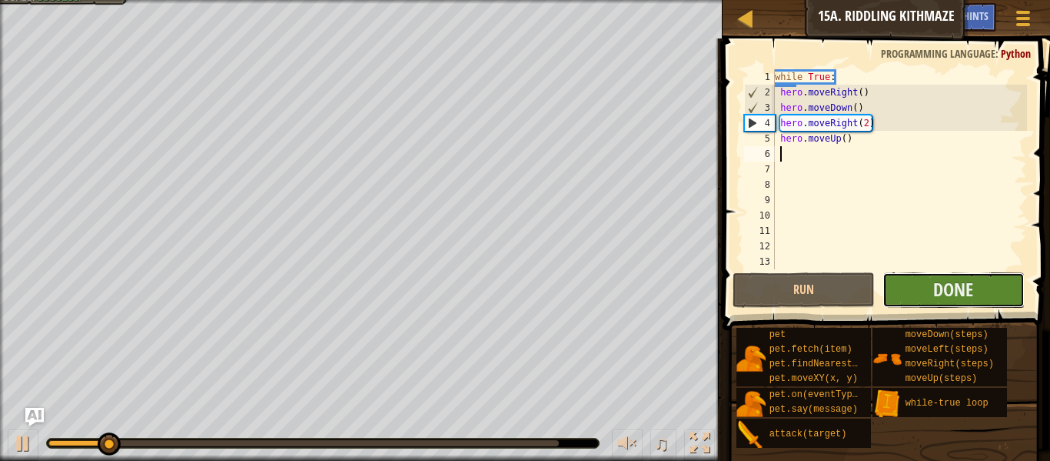
click at [916, 300] on button "Done" at bounding box center [954, 289] width 142 height 35
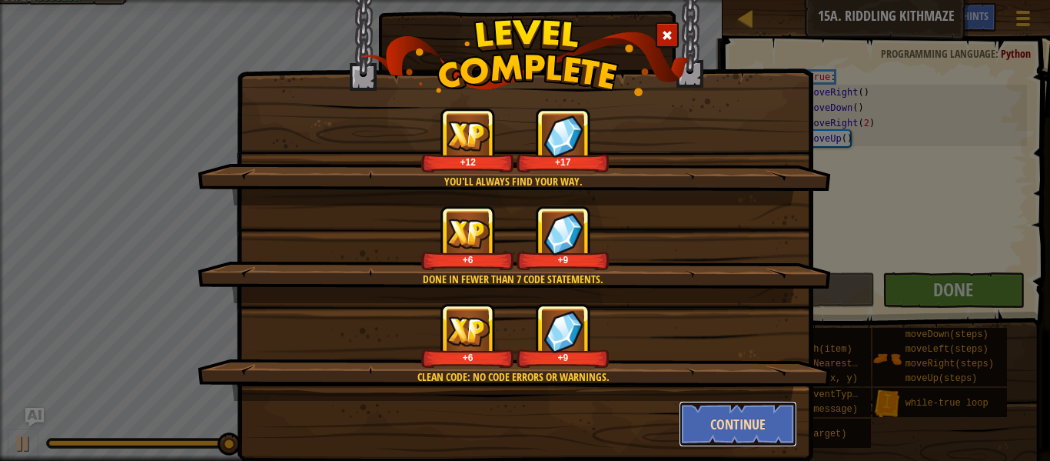
click at [759, 418] on button "Continue" at bounding box center [738, 424] width 119 height 46
click at [760, 419] on div "You'll always find your way. +12 +17 Done in fewer than 7 code statements. +6 +…" at bounding box center [525, 230] width 1050 height 461
click at [761, 420] on div "You'll always find your way. +12 +17 Done in fewer than 7 code statements. +6 +…" at bounding box center [525, 230] width 1050 height 461
click at [760, 419] on div "You'll always find your way. +12 +17 Done in fewer than 7 code statements. +6 +…" at bounding box center [525, 230] width 1050 height 461
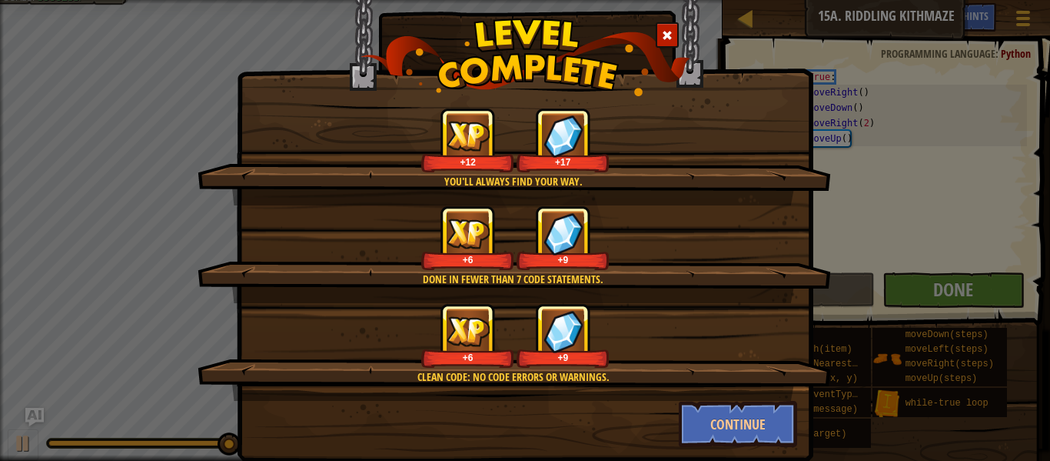
click at [760, 419] on div "You'll always find your way. +12 +17 Done in fewer than 7 code statements. +6 +…" at bounding box center [525, 230] width 1050 height 461
click at [762, 421] on div "You'll always find your way. +12 +17 Done in fewer than 7 code statements. +6 +…" at bounding box center [525, 230] width 1050 height 461
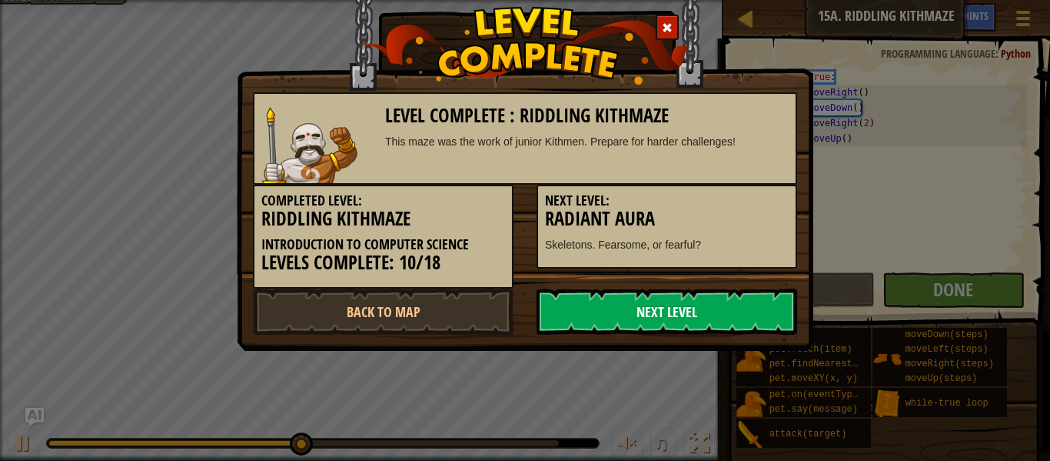
click at [602, 306] on link "Next Level" at bounding box center [667, 311] width 261 height 46
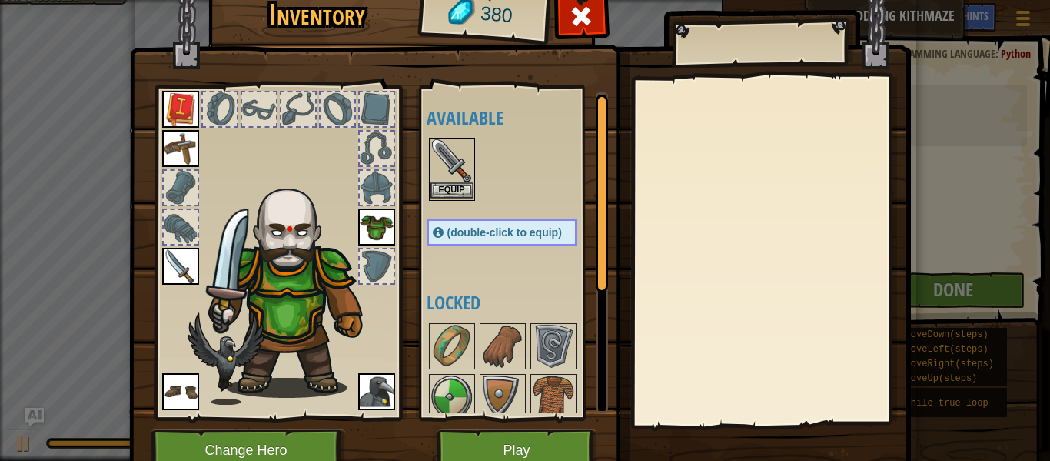
click at [454, 180] on img at bounding box center [452, 160] width 43 height 43
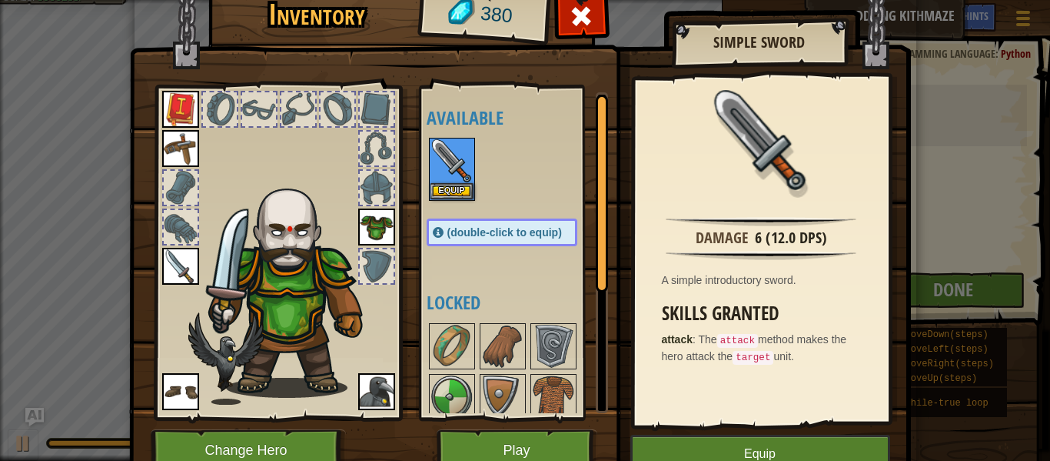
click at [178, 277] on img at bounding box center [180, 266] width 37 height 37
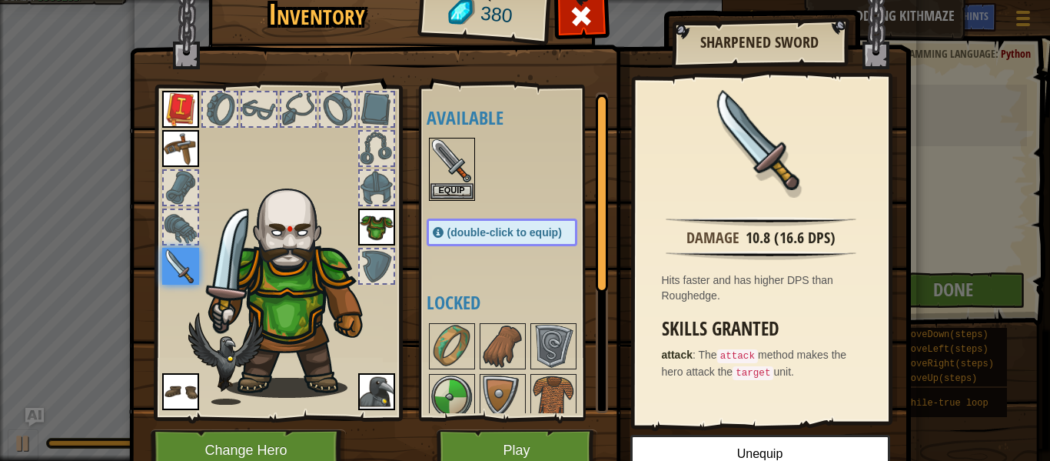
click at [304, 422] on img at bounding box center [520, 207] width 782 height 558
click at [297, 438] on button "Change Hero" at bounding box center [248, 450] width 195 height 42
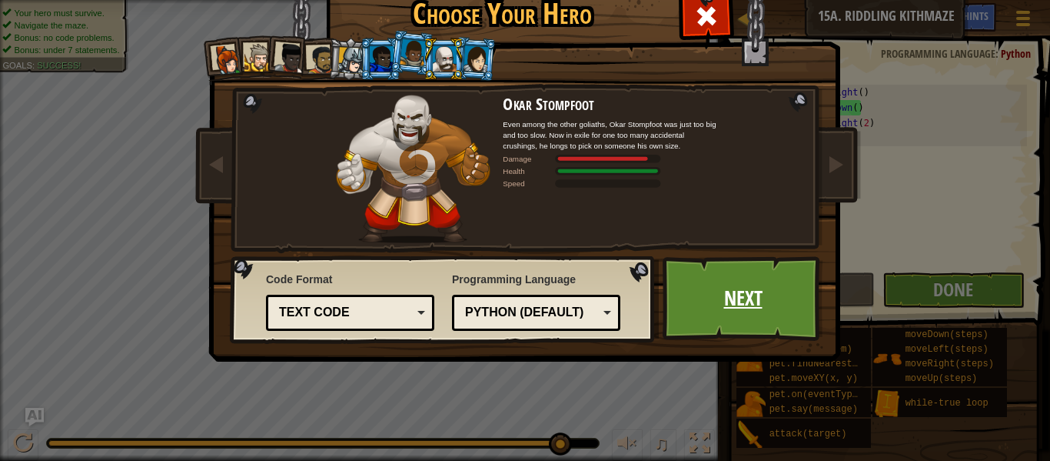
click at [757, 296] on link "Next" at bounding box center [743, 298] width 161 height 85
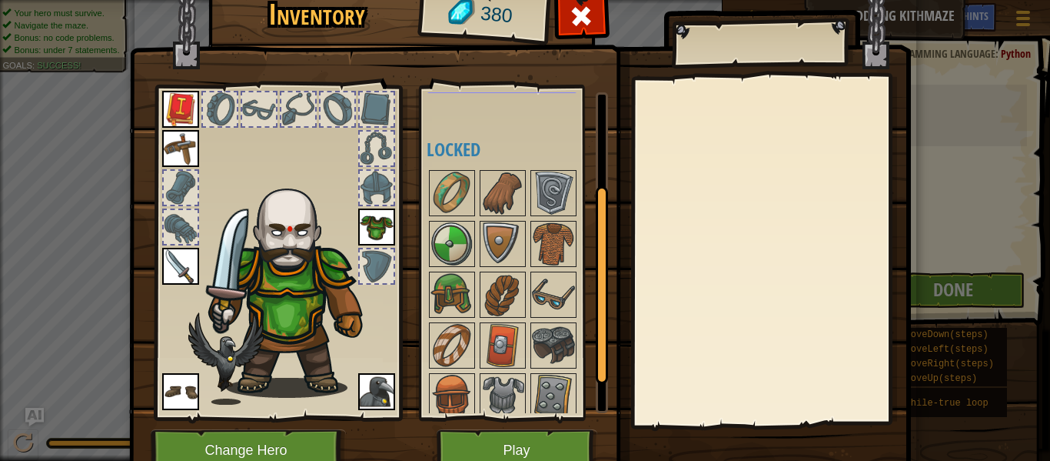
scroll to position [151, 0]
click at [438, 204] on img at bounding box center [452, 194] width 43 height 43
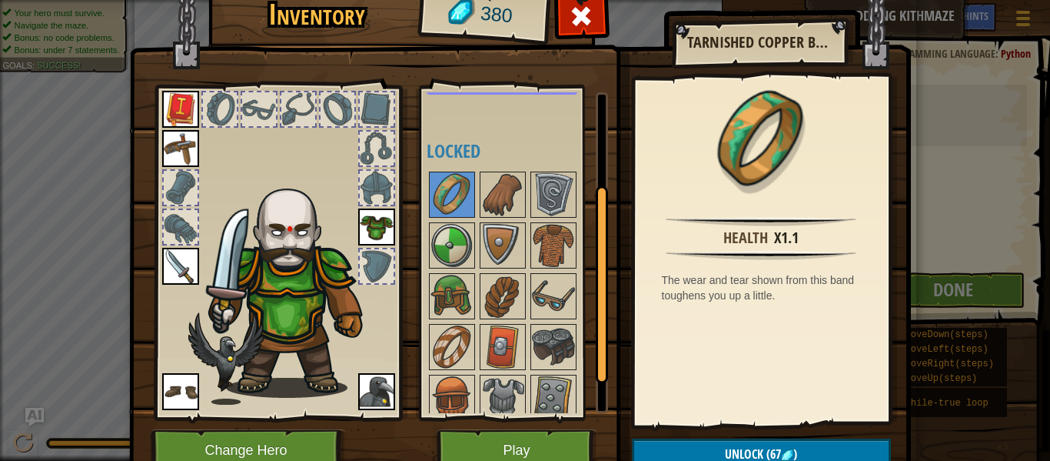
scroll to position [27, 0]
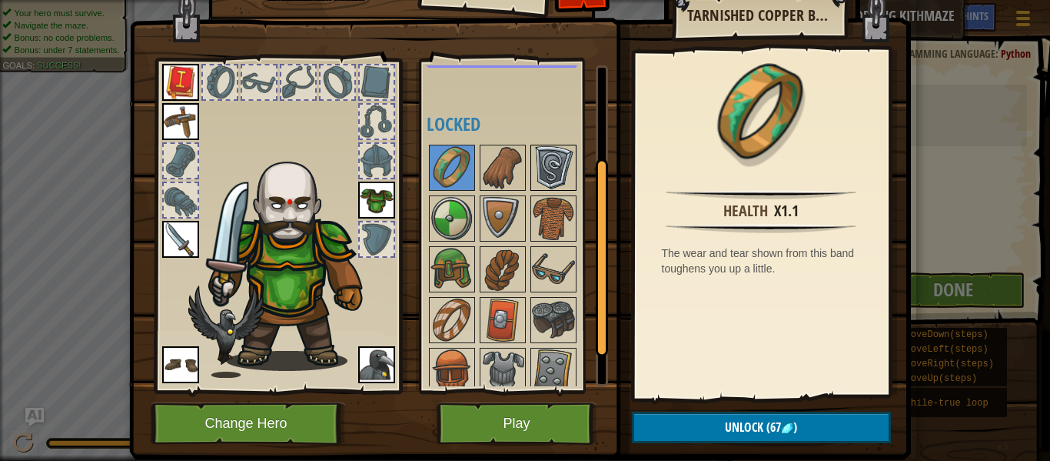
click at [559, 183] on img at bounding box center [553, 167] width 43 height 43
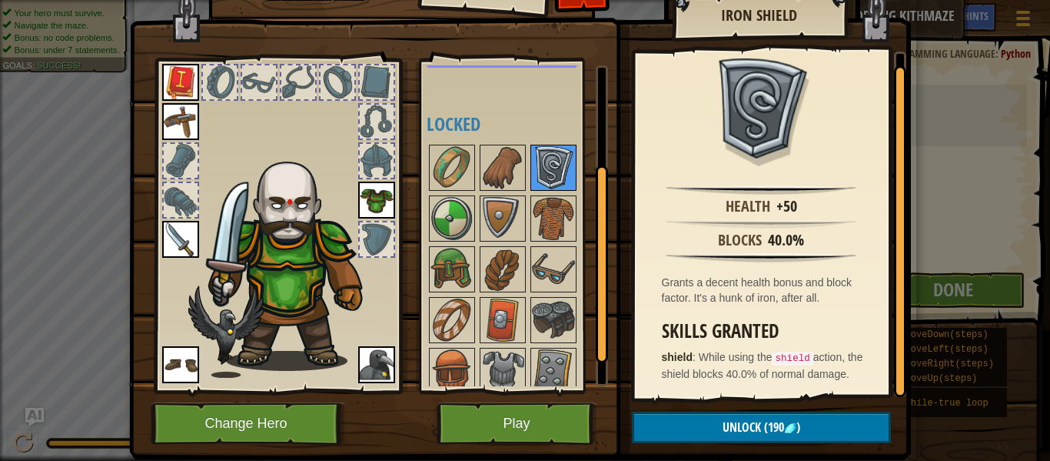
scroll to position [212, 0]
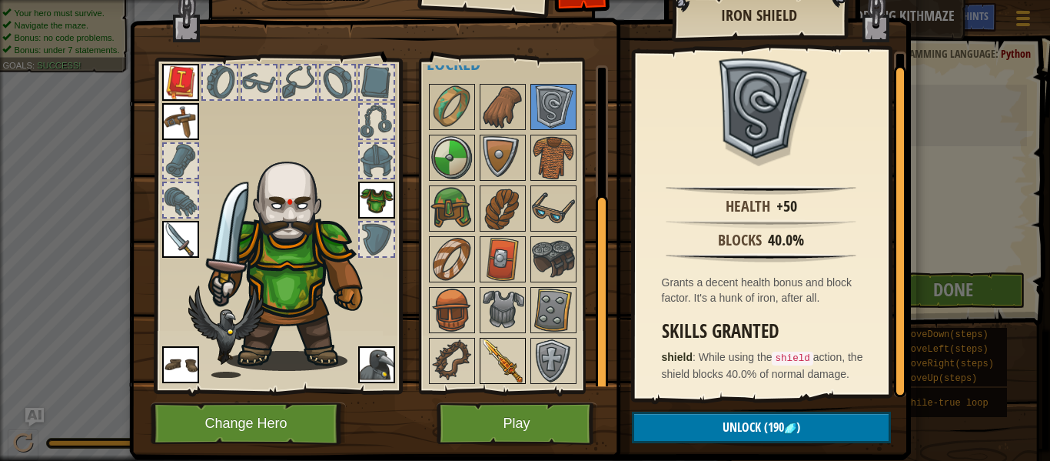
click at [498, 367] on img at bounding box center [502, 360] width 43 height 43
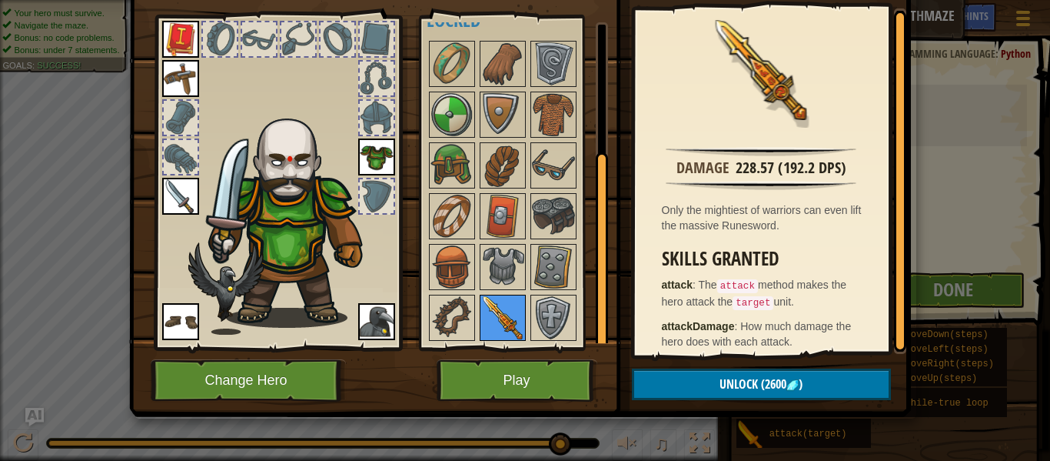
scroll to position [9, 0]
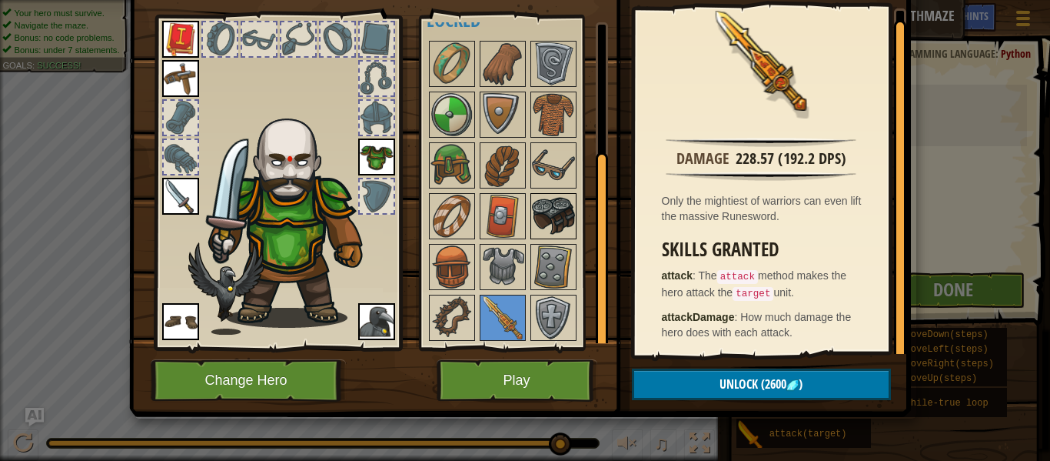
click at [564, 232] on img at bounding box center [553, 216] width 43 height 43
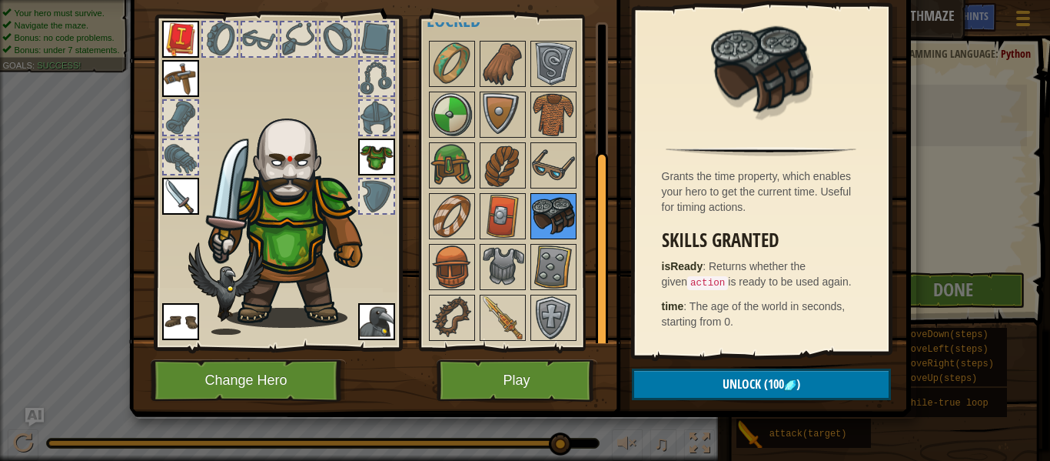
click at [545, 219] on img at bounding box center [553, 216] width 43 height 43
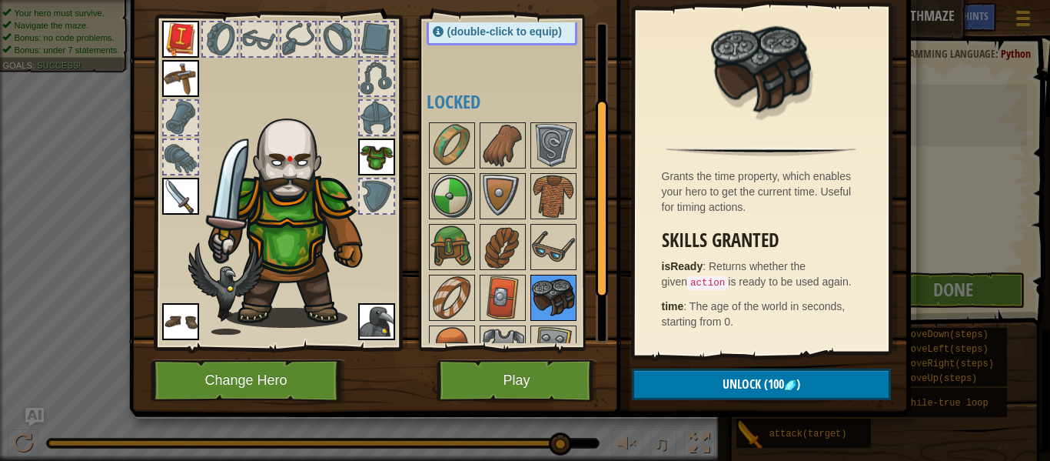
scroll to position [126, 0]
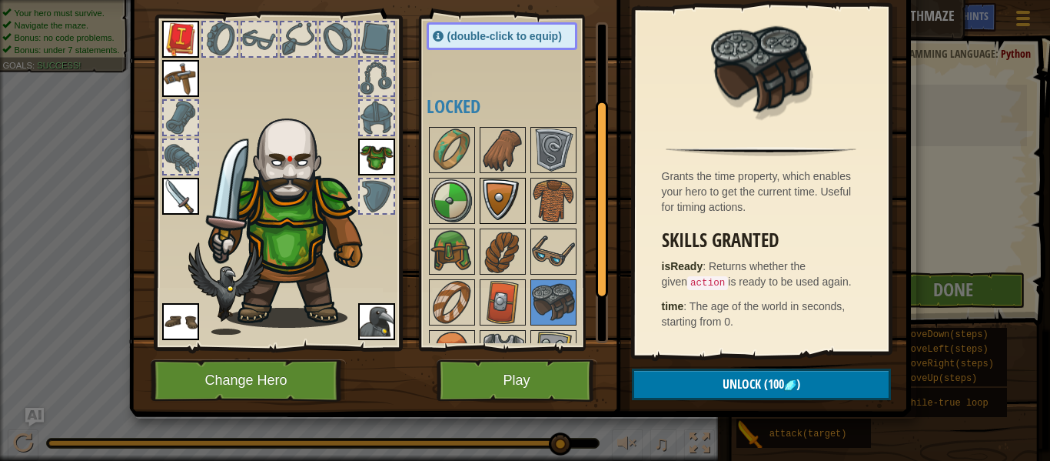
click at [502, 203] on img at bounding box center [502, 200] width 43 height 43
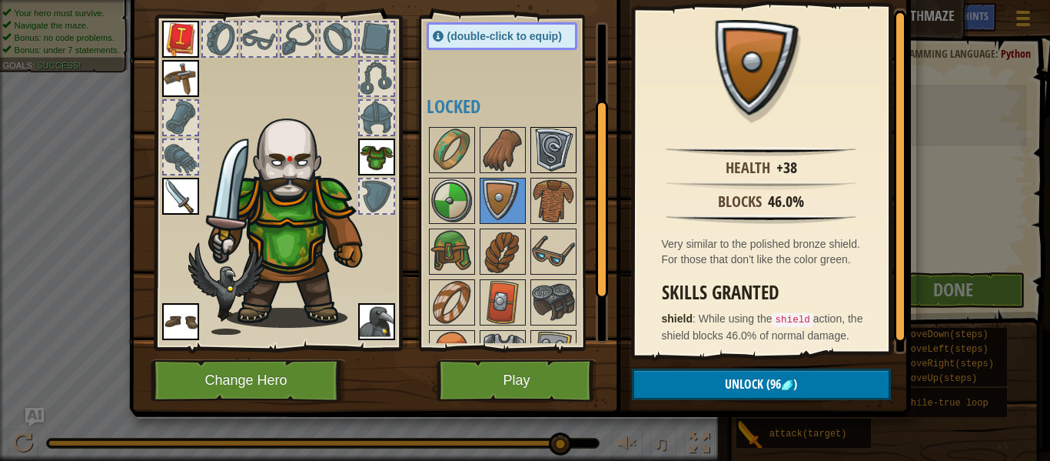
click at [538, 155] on img at bounding box center [553, 149] width 43 height 43
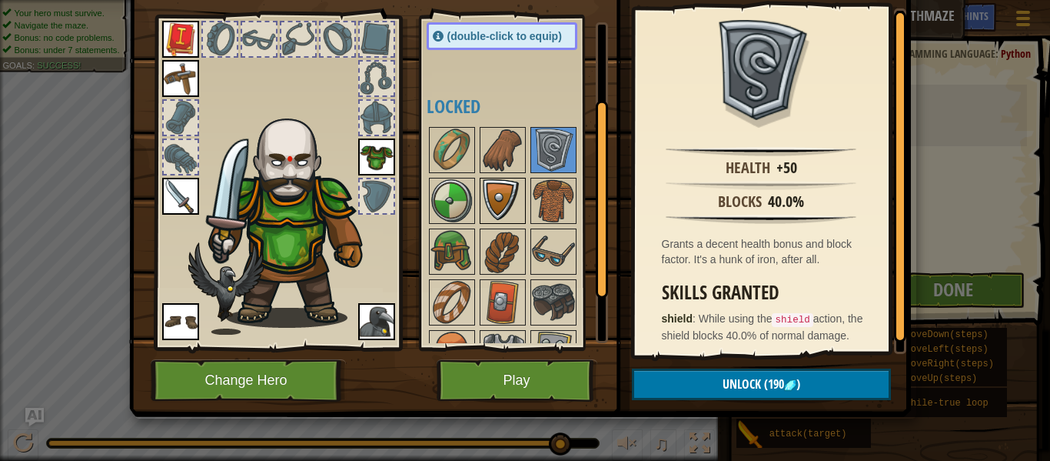
click at [525, 184] on div at bounding box center [503, 201] width 46 height 46
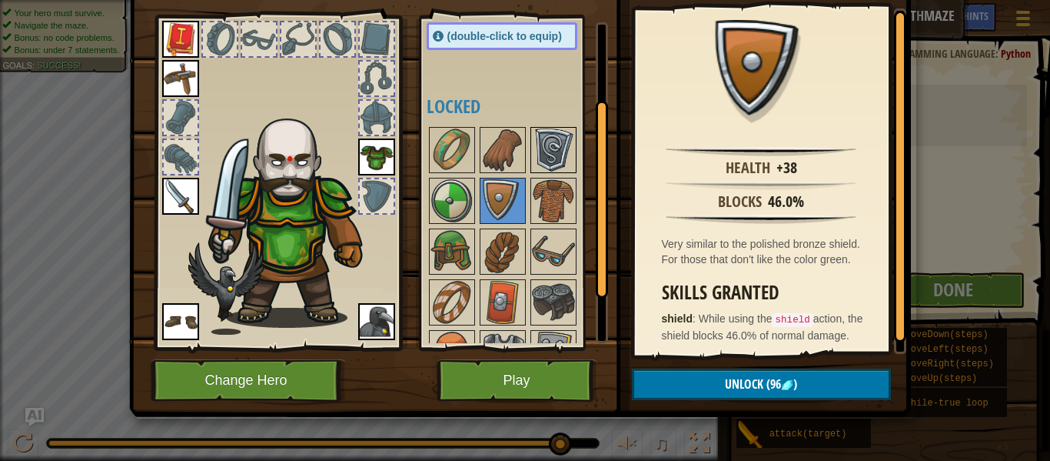
click at [568, 145] on img at bounding box center [553, 149] width 43 height 43
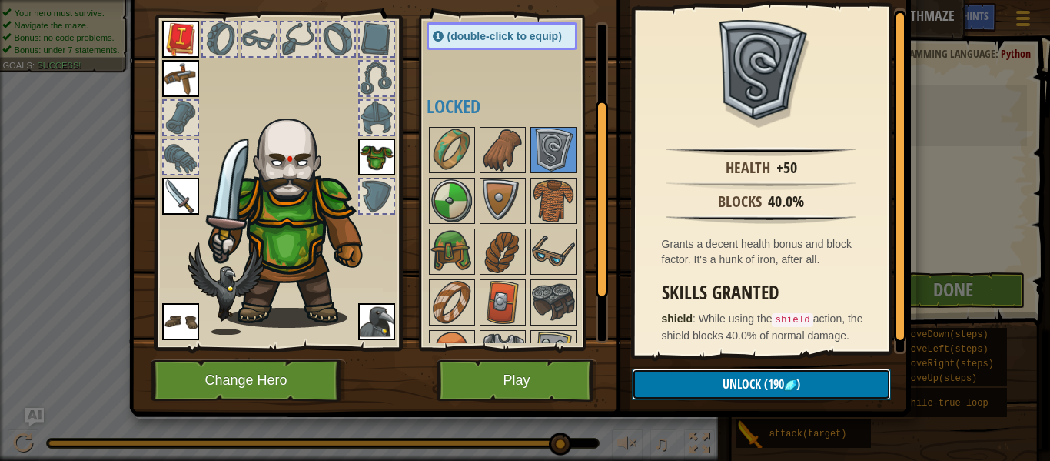
click at [737, 397] on button "Unlock (190 )" at bounding box center [761, 384] width 259 height 32
click at [716, 394] on button "Confirm" at bounding box center [761, 384] width 259 height 32
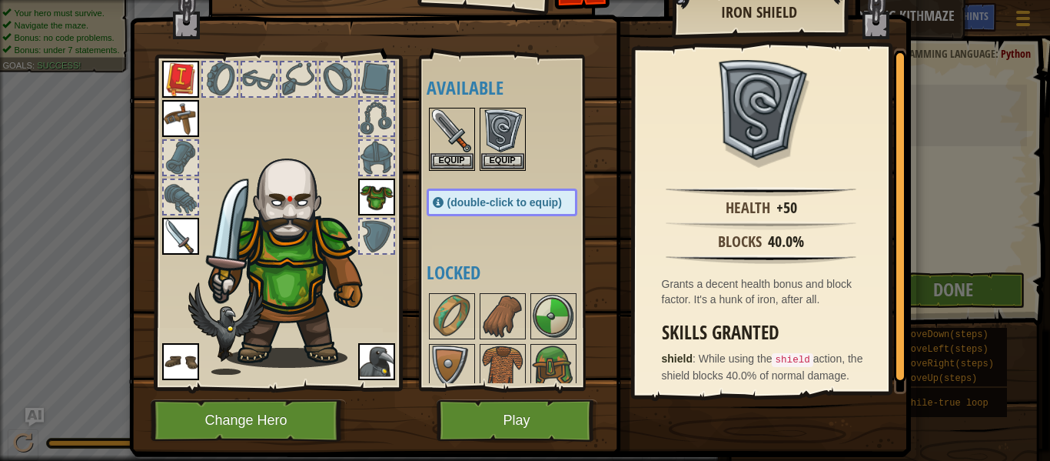
scroll to position [26, 0]
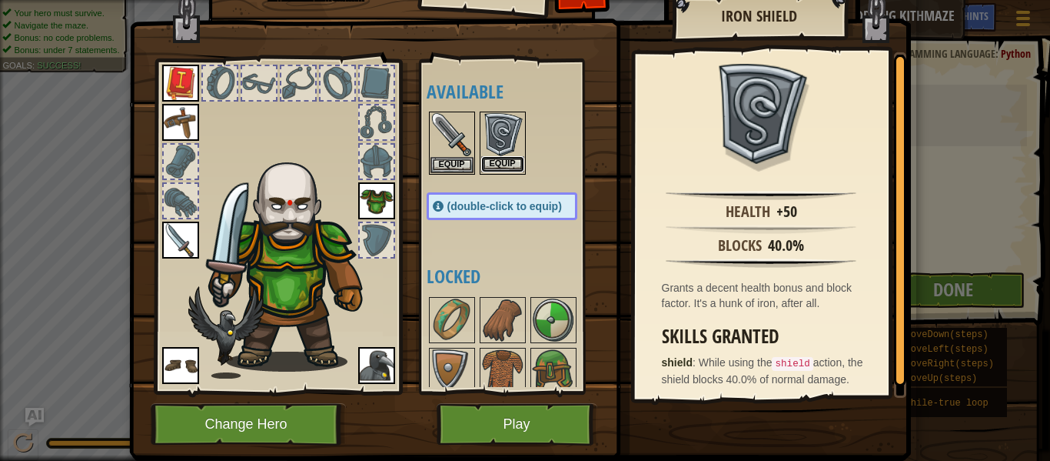
click at [505, 162] on button "Equip" at bounding box center [502, 164] width 43 height 16
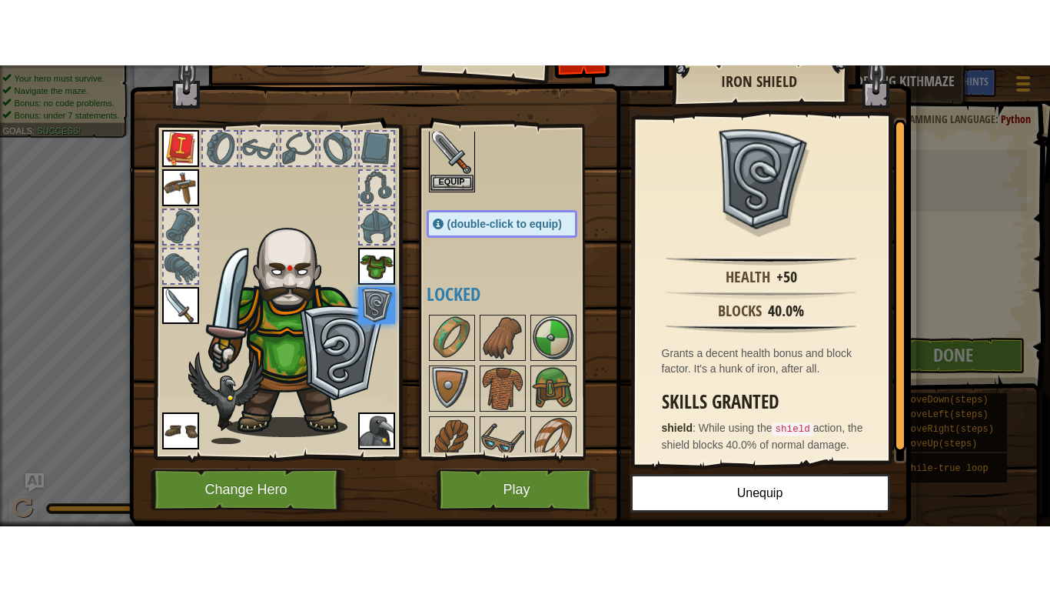
scroll to position [82, 0]
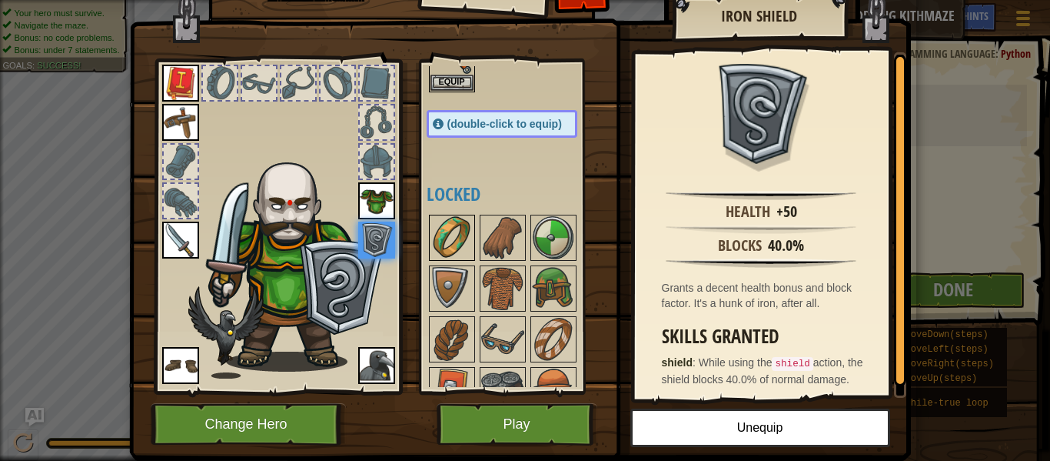
click at [448, 237] on img at bounding box center [452, 237] width 43 height 43
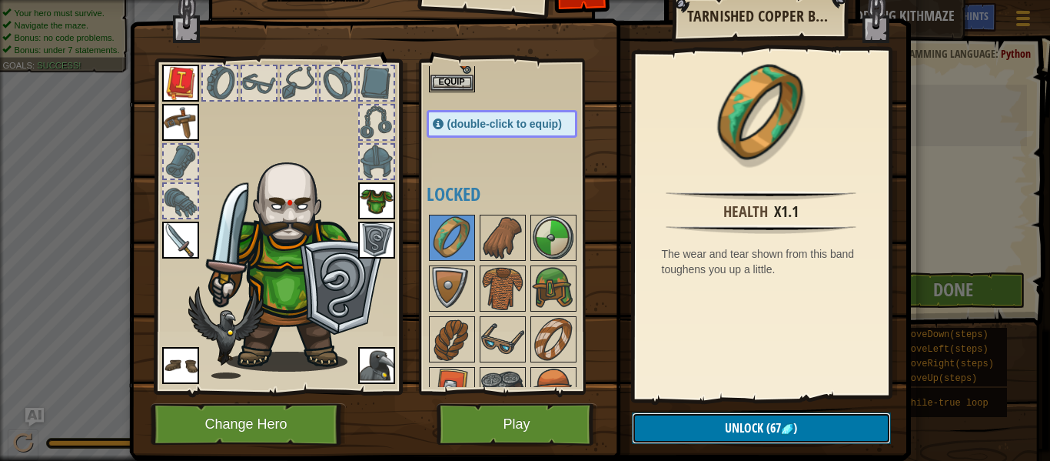
click at [747, 426] on span "Unlock" at bounding box center [744, 427] width 38 height 17
click at [788, 422] on button "Confirm" at bounding box center [761, 428] width 259 height 32
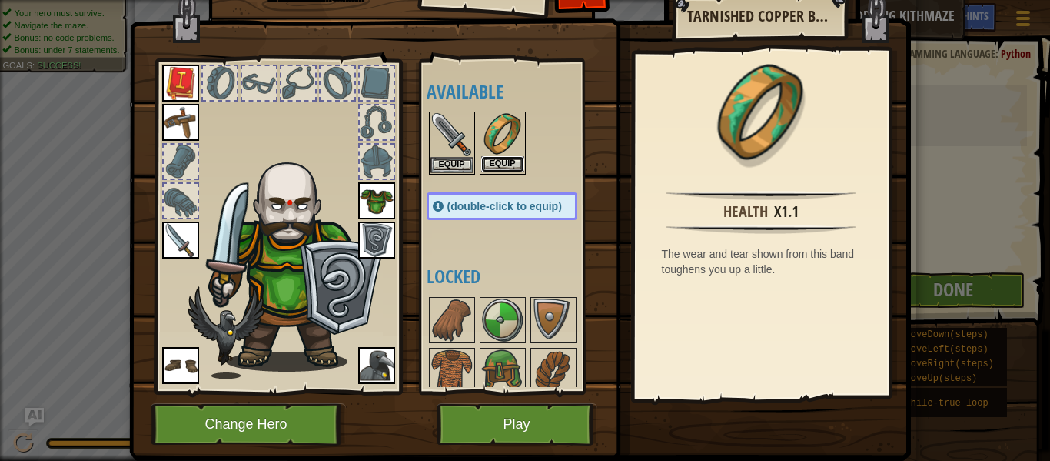
click at [503, 171] on button "Equip" at bounding box center [502, 164] width 43 height 16
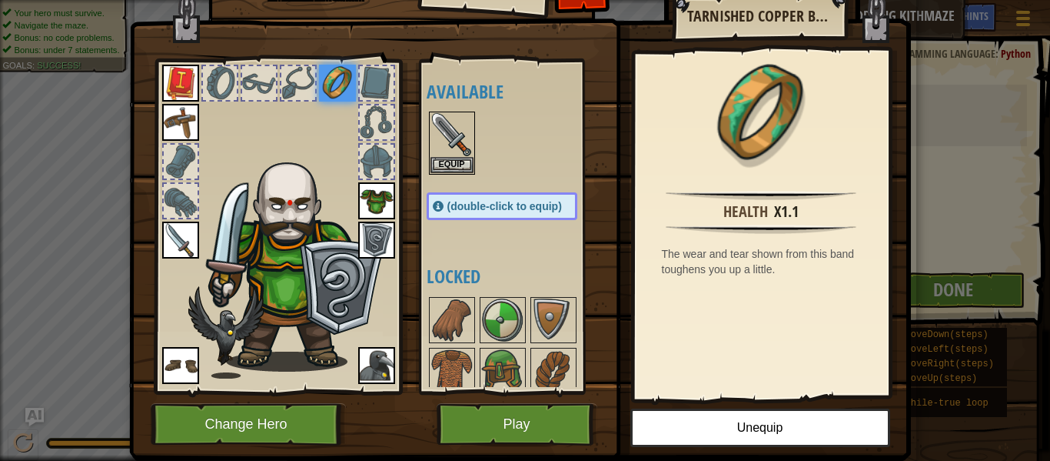
click at [940, 268] on div "Inventory 123 Available Equip Equip Equip Equip Equip Equip Equip Equip (double…" at bounding box center [525, 230] width 1050 height 461
click at [831, 434] on button "Unequip" at bounding box center [761, 427] width 260 height 38
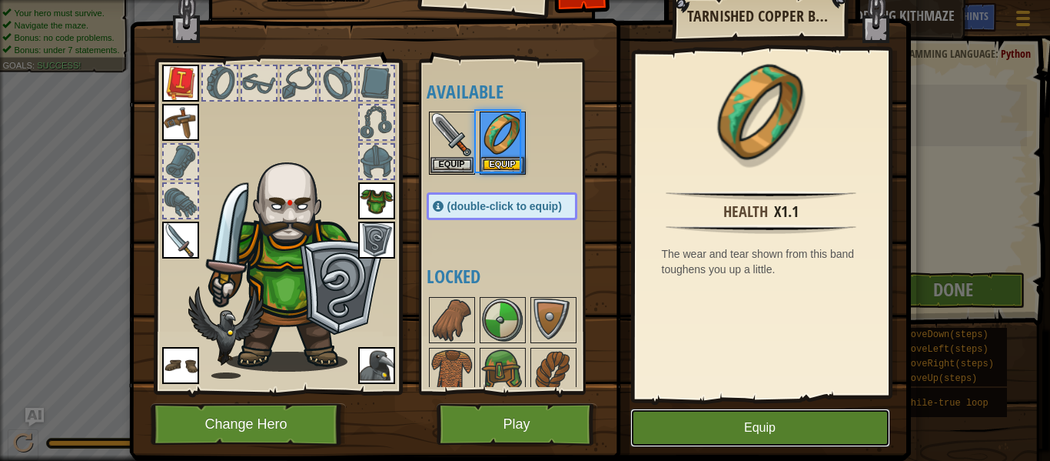
click at [855, 428] on button "Equip" at bounding box center [761, 427] width 260 height 38
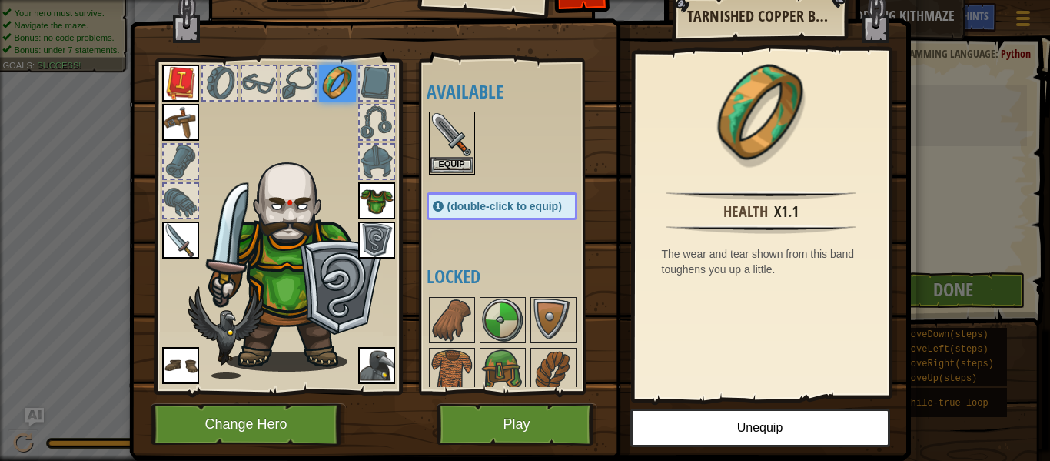
click at [979, 93] on div "Inventory 123 Available Equip Equip Equip Equip Equip Equip Equip Equip (double…" at bounding box center [525, 230] width 1050 height 461
click at [547, 425] on button "Play" at bounding box center [517, 424] width 161 height 42
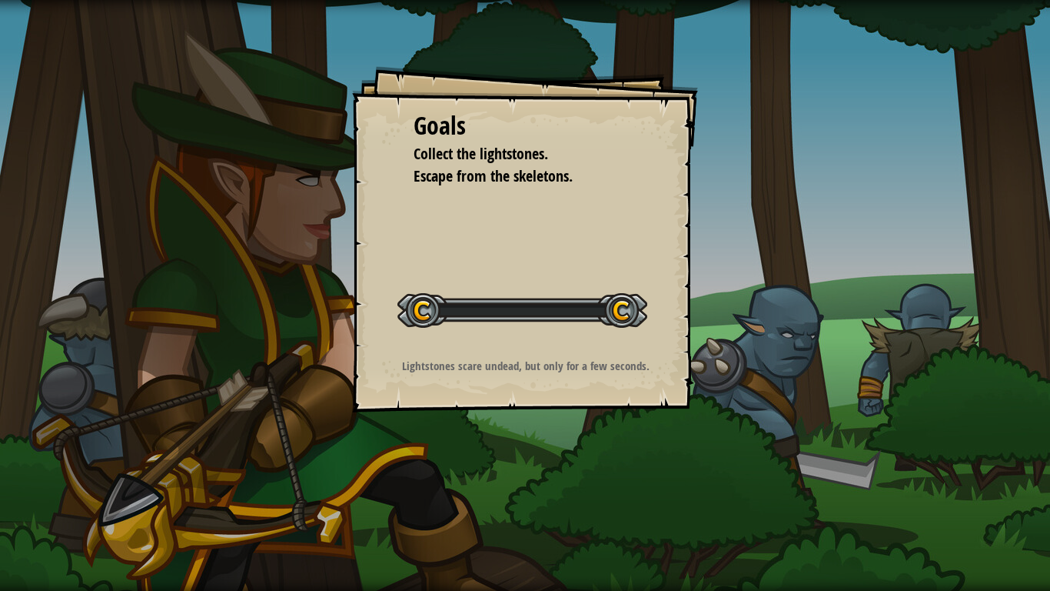
click at [486, 439] on div "Goals Collect the lightstones. Escape from the skeletons. Start Level Error loa…" at bounding box center [525, 295] width 1050 height 591
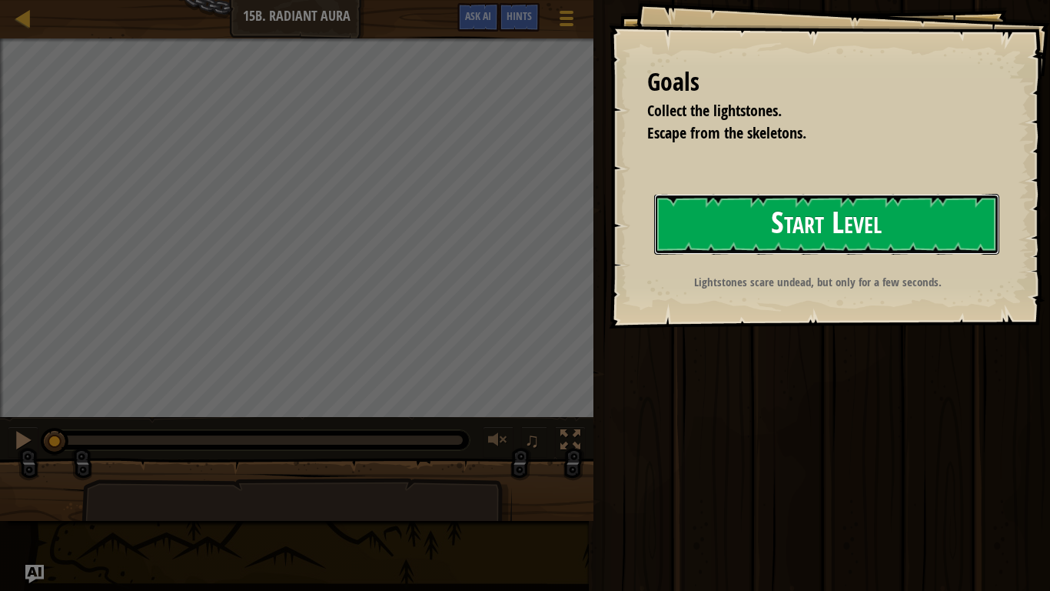
click at [904, 211] on button "Start Level" at bounding box center [826, 224] width 345 height 61
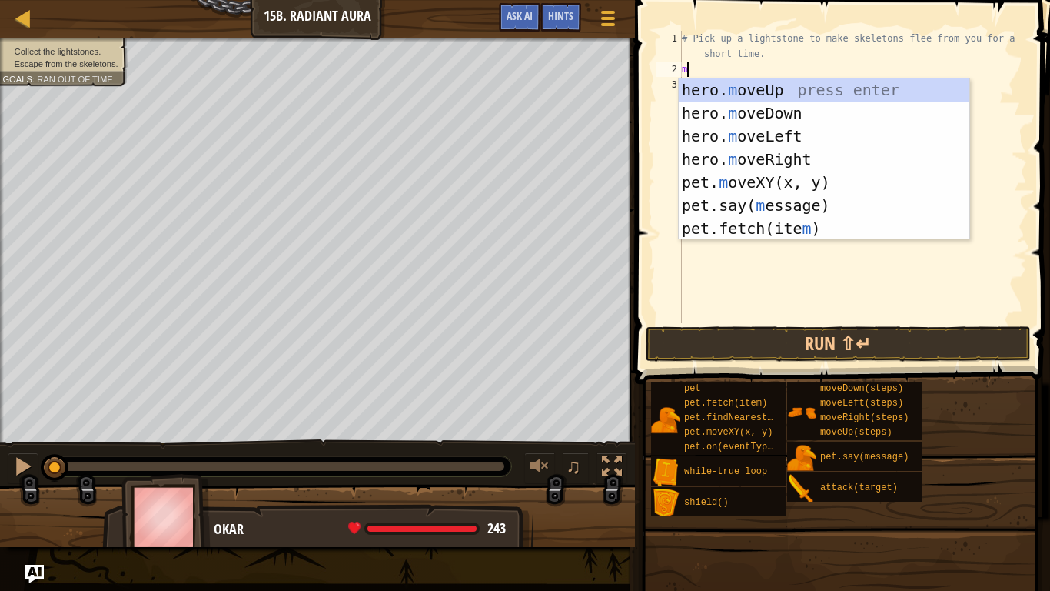
scroll to position [7, 0]
type textarea "mo"
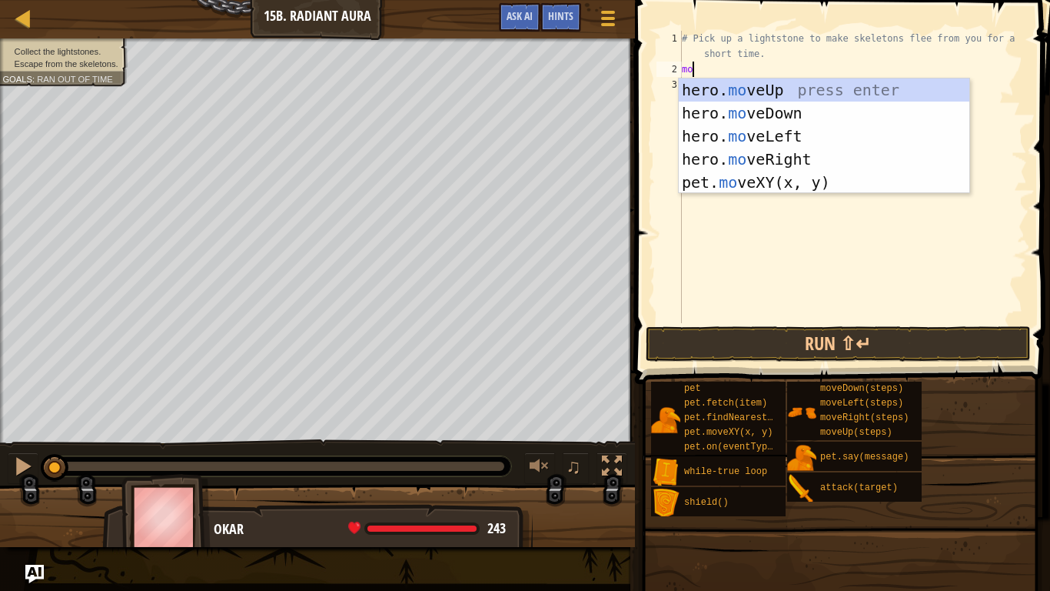
scroll to position [7, 1]
click at [786, 161] on div "hero. mo veUp press enter hero. mo veDown press enter hero. mo veLeft press ent…" at bounding box center [824, 158] width 291 height 161
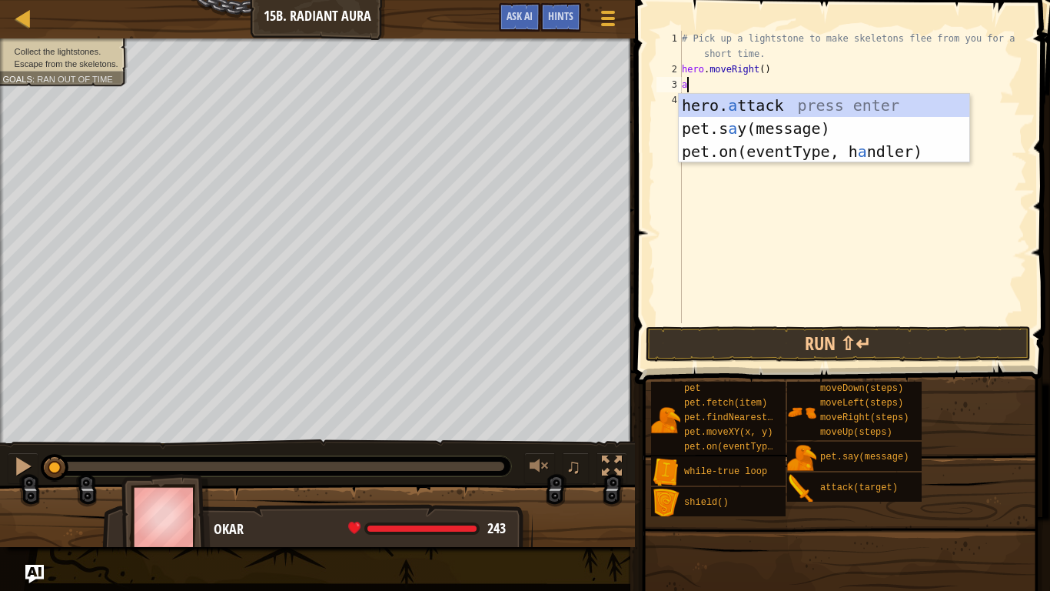
type textarea "at"
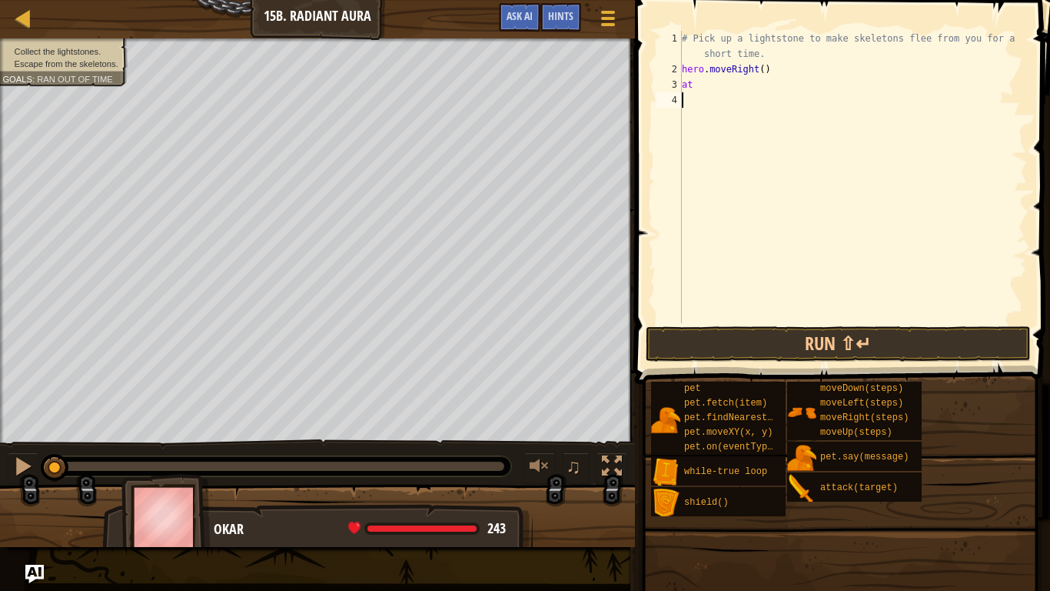
click at [787, 117] on div "# Pick up a lightstone to make skeletons flee from you for a short time. hero .…" at bounding box center [853, 200] width 348 height 338
click at [764, 102] on div "# Pick up a lightstone to make skeletons flee from you for a short time. hero .…" at bounding box center [853, 200] width 348 height 338
click at [760, 97] on div "# Pick up a lightstone to make skeletons flee from you for a short time. hero .…" at bounding box center [853, 200] width 348 height 338
click at [757, 90] on div "# Pick up a lightstone to make skeletons flee from you for a short time. hero .…" at bounding box center [853, 200] width 348 height 338
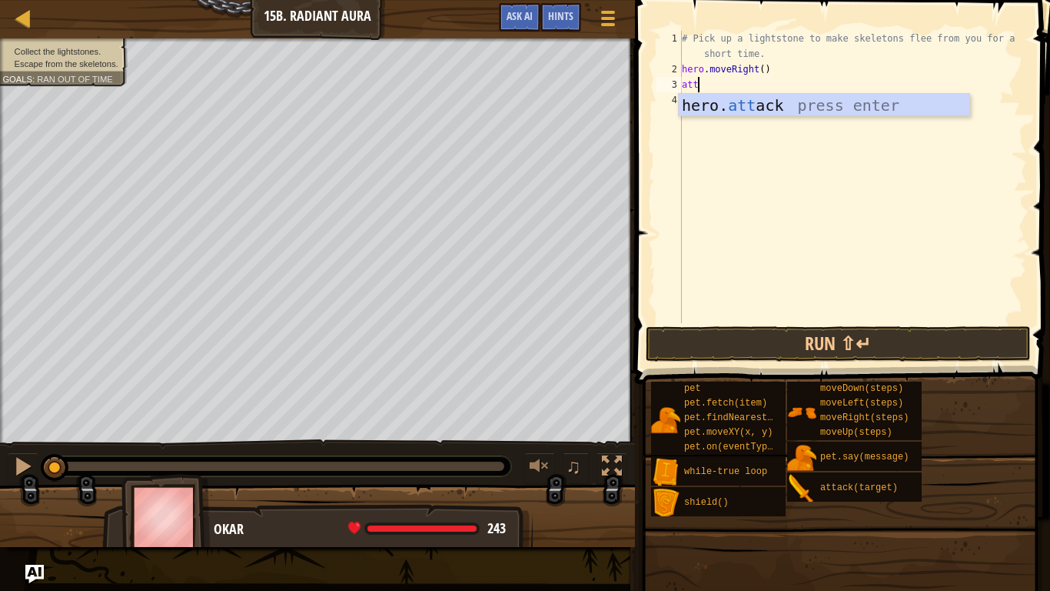
scroll to position [7, 2]
click at [760, 103] on div "hero. att ack press enter" at bounding box center [824, 128] width 291 height 69
type textarea "hero.attack("Enemy Name")"
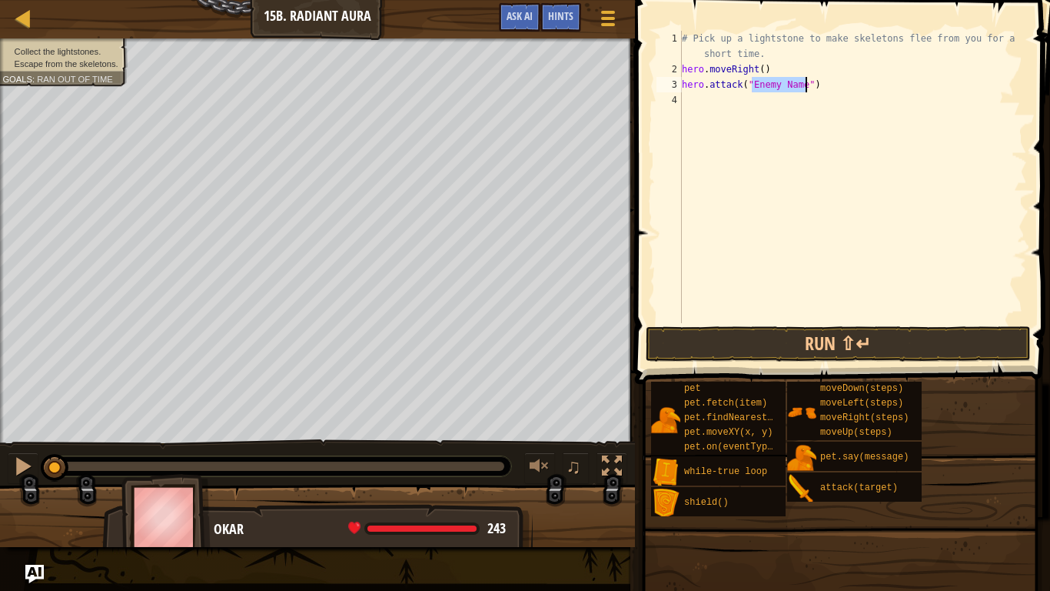
click at [790, 105] on div "# Pick up a lightstone to make skeletons flee from you for a short time. hero .…" at bounding box center [853, 200] width 348 height 338
click at [782, 85] on div "# Pick up a lightstone to make skeletons flee from you for a short time. hero .…" at bounding box center [853, 200] width 348 height 338
click at [805, 85] on div "# Pick up a lightstone to make skeletons flee from you for a short time. hero .…" at bounding box center [853, 200] width 348 height 338
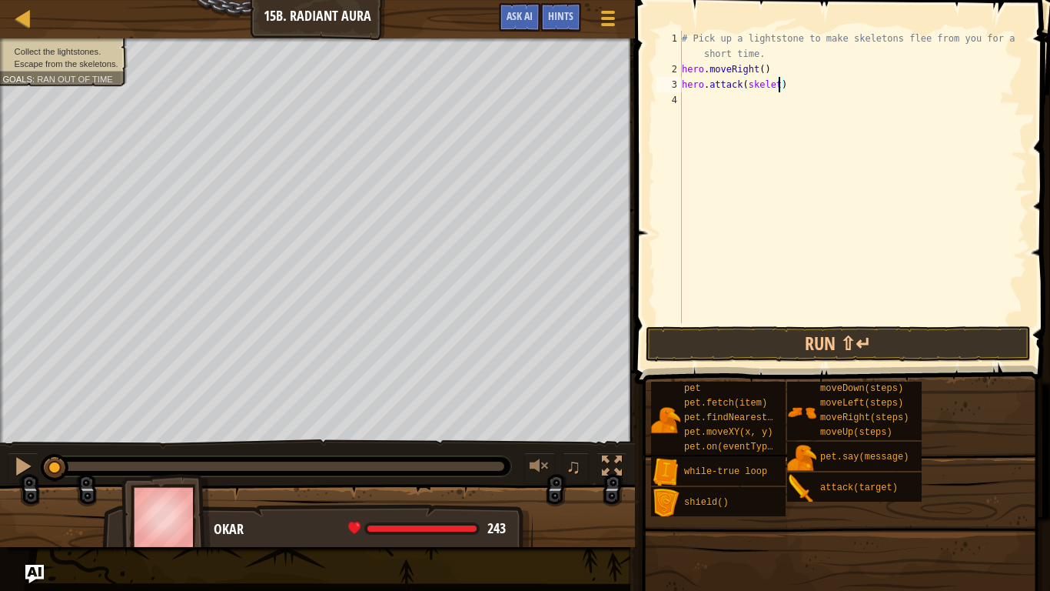
scroll to position [7, 13]
type textarea "hero.attack(skeleton)"
click at [718, 115] on div "# Pick up a lightstone to make skeletons flee from you for a short time. hero .…" at bounding box center [853, 200] width 348 height 338
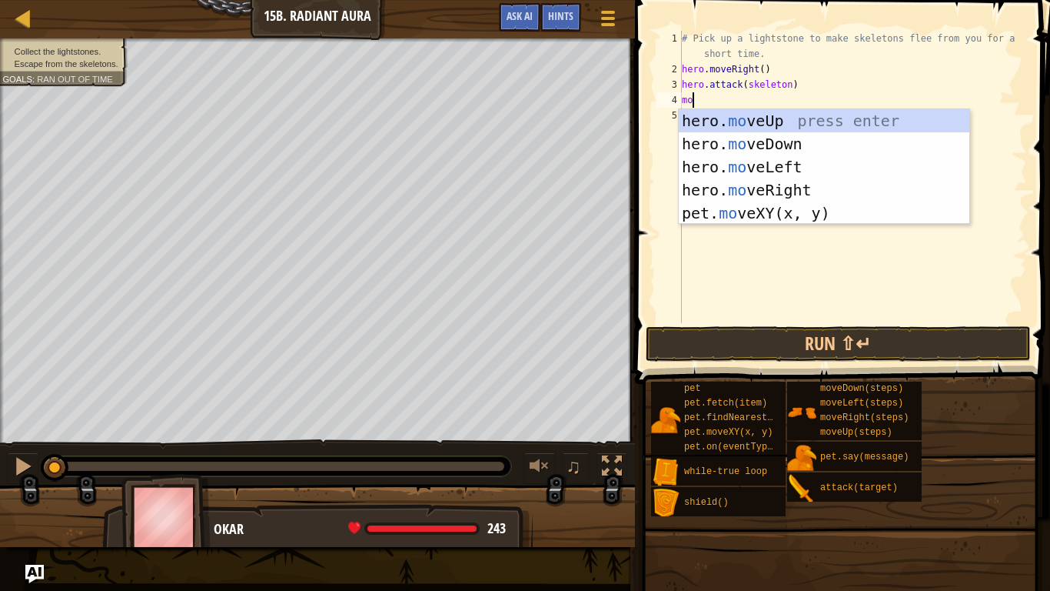
scroll to position [7, 1]
type textarea "m"
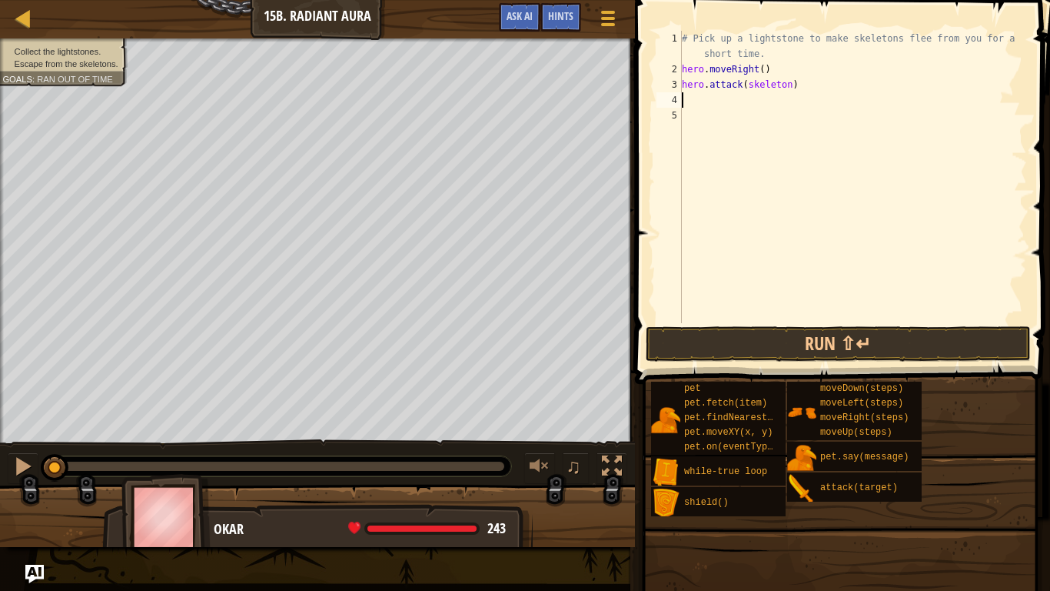
type textarea "r"
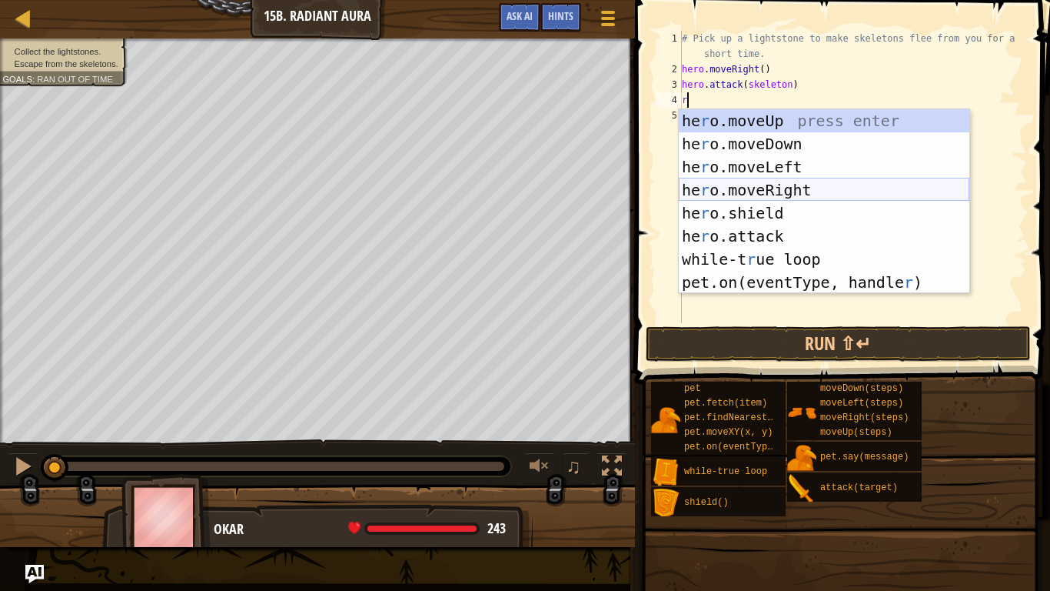
click at [801, 181] on div "he r o.moveUp press enter he r o.moveDown press enter he r o.moveLeft press ent…" at bounding box center [824, 224] width 291 height 231
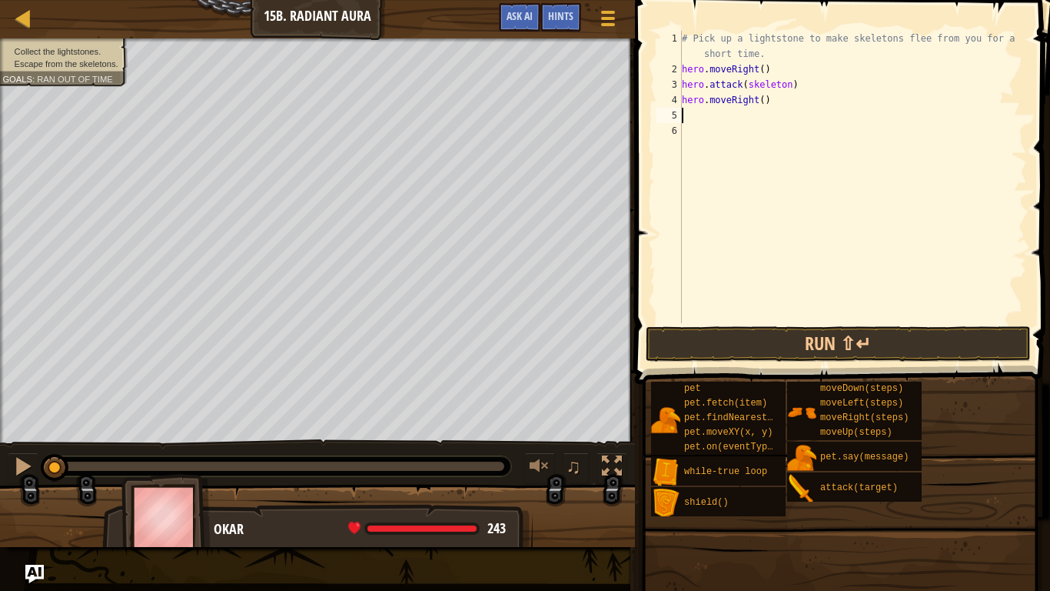
click at [763, 106] on div "# Pick up a lightstone to make skeletons flee from you for a short time. hero .…" at bounding box center [853, 200] width 348 height 338
type textarea "hero.moveRight(2)"
click at [724, 114] on div "# Pick up a lightstone to make skeletons flee from you for a short time. hero .…" at bounding box center [853, 200] width 348 height 338
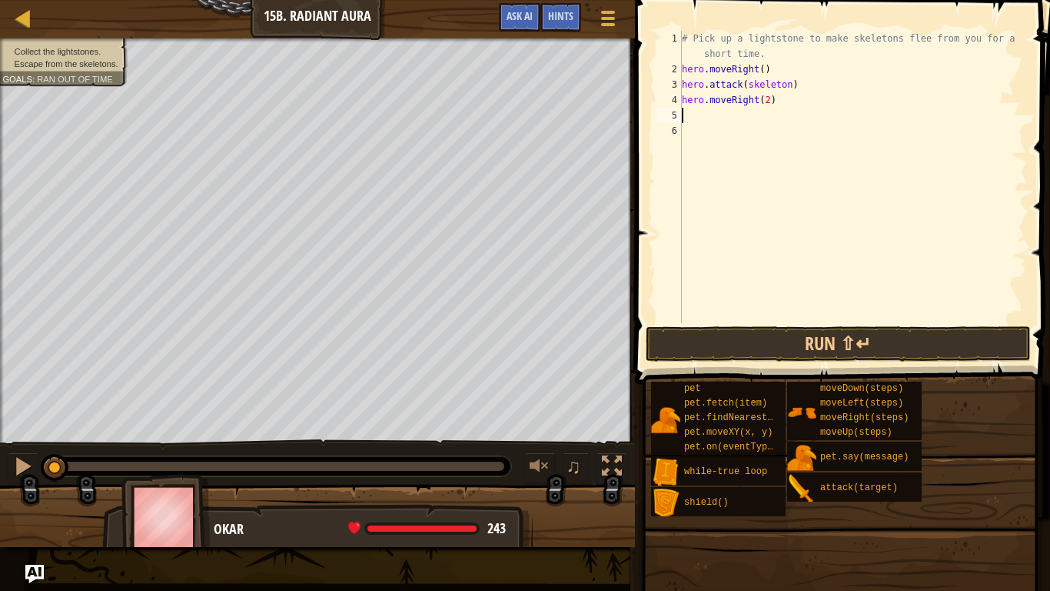
click at [724, 114] on div "# Pick up a lightstone to make skeletons flee from you for a short time. hero .…" at bounding box center [853, 200] width 348 height 338
click at [767, 108] on div "# Pick up a lightstone to make skeletons flee from you for a short time. hero .…" at bounding box center [853, 200] width 348 height 338
click at [770, 103] on div "# Pick up a lightstone to make skeletons flee from you for a short time. hero .…" at bounding box center [853, 200] width 348 height 338
type textarea "hero.moveRight()"
click at [774, 117] on div "# Pick up a lightstone to make skeletons flee from you for a short time. hero .…" at bounding box center [853, 200] width 348 height 338
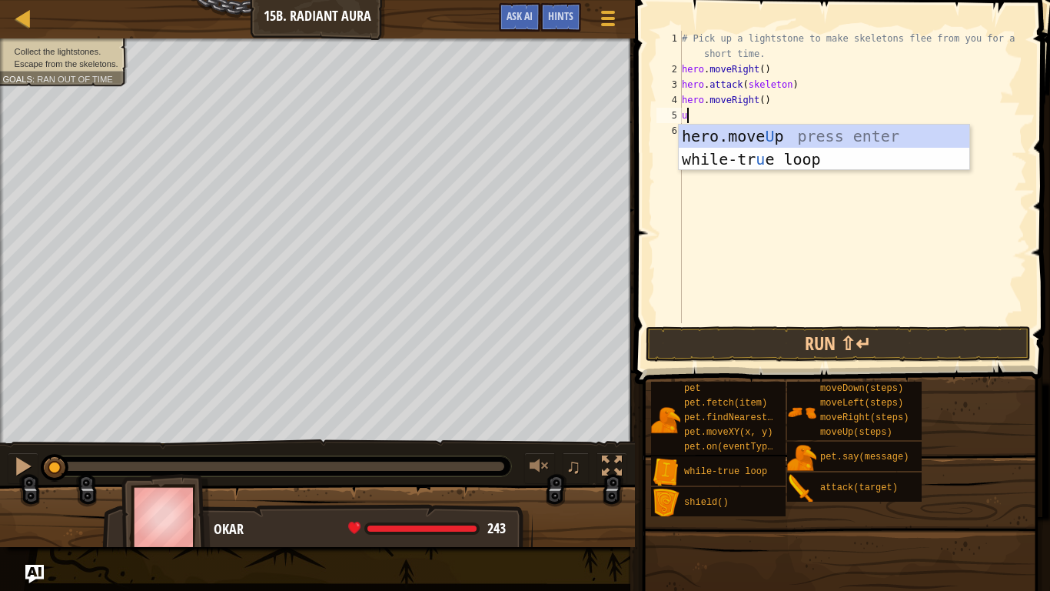
type textarea "up"
click at [786, 136] on div "hero.move Up press enter while-tr u e loo p press enter" at bounding box center [824, 171] width 291 height 92
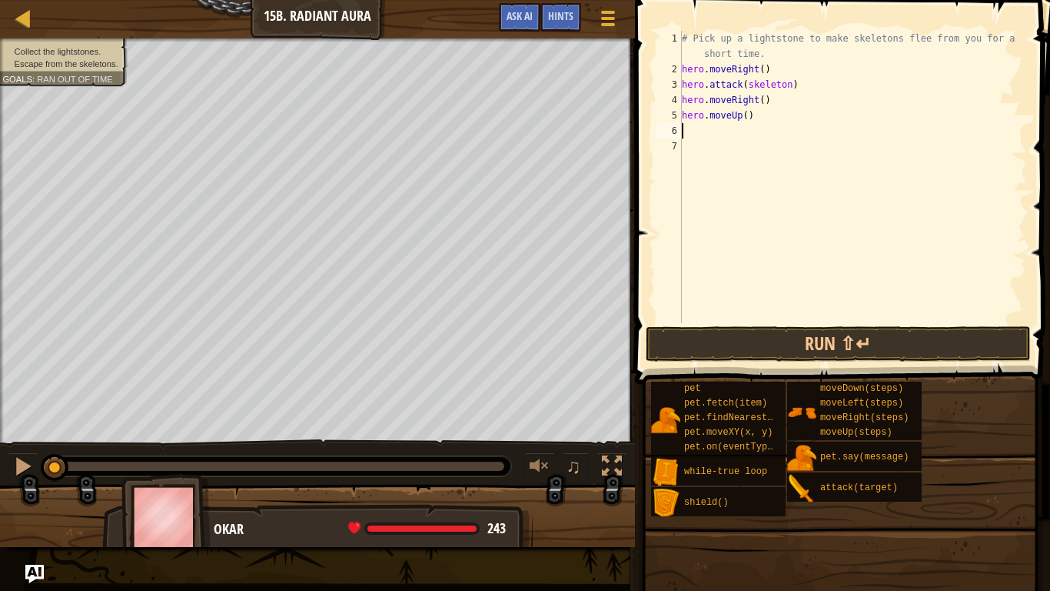
type textarea "r"
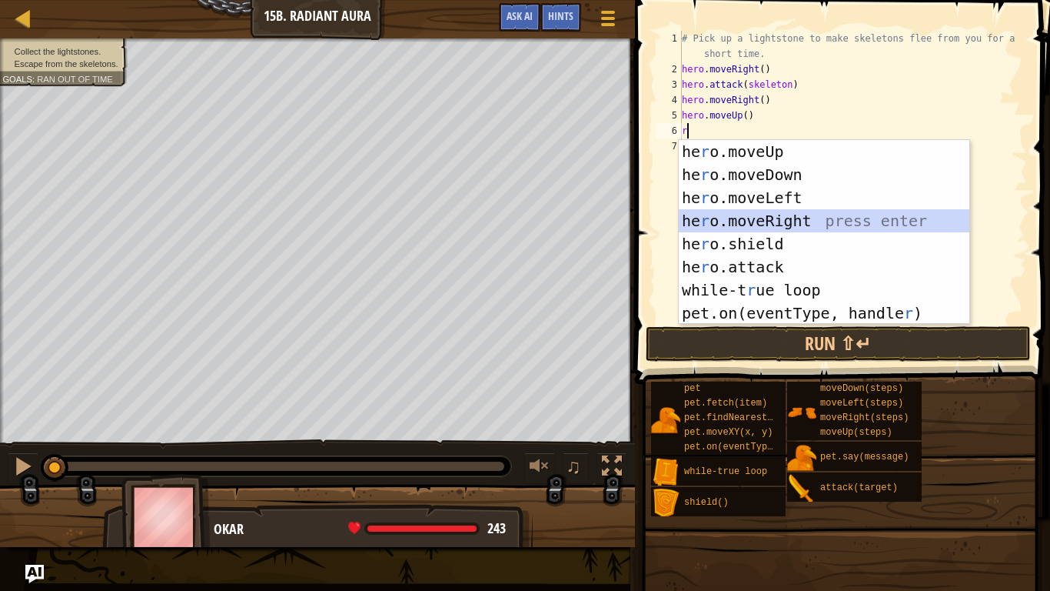
click at [794, 218] on div "he r o.moveUp press enter he r o.moveDown press enter he r o.moveLeft press ent…" at bounding box center [824, 255] width 291 height 231
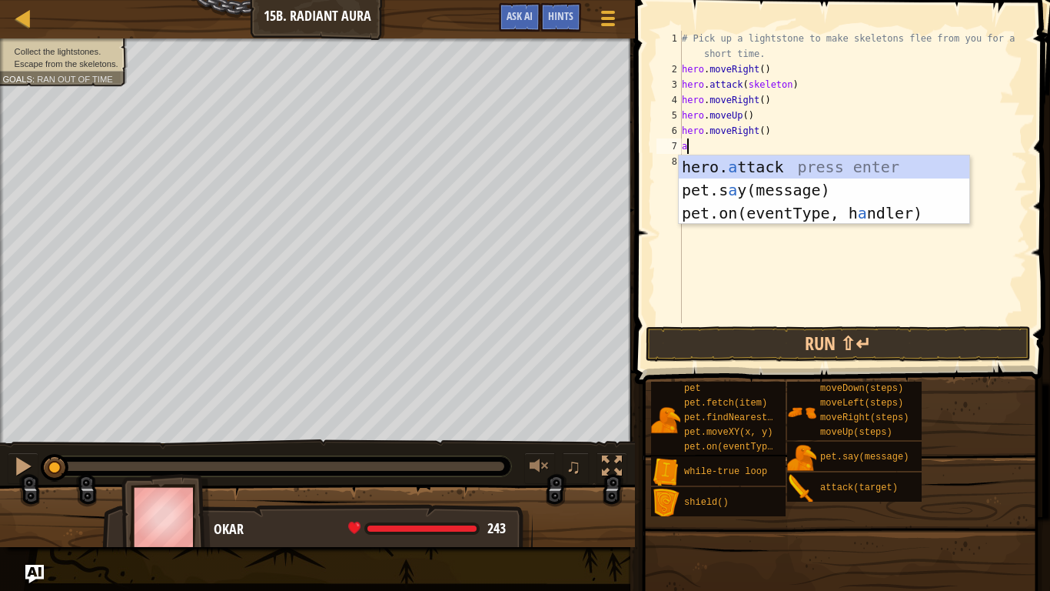
scroll to position [7, 1]
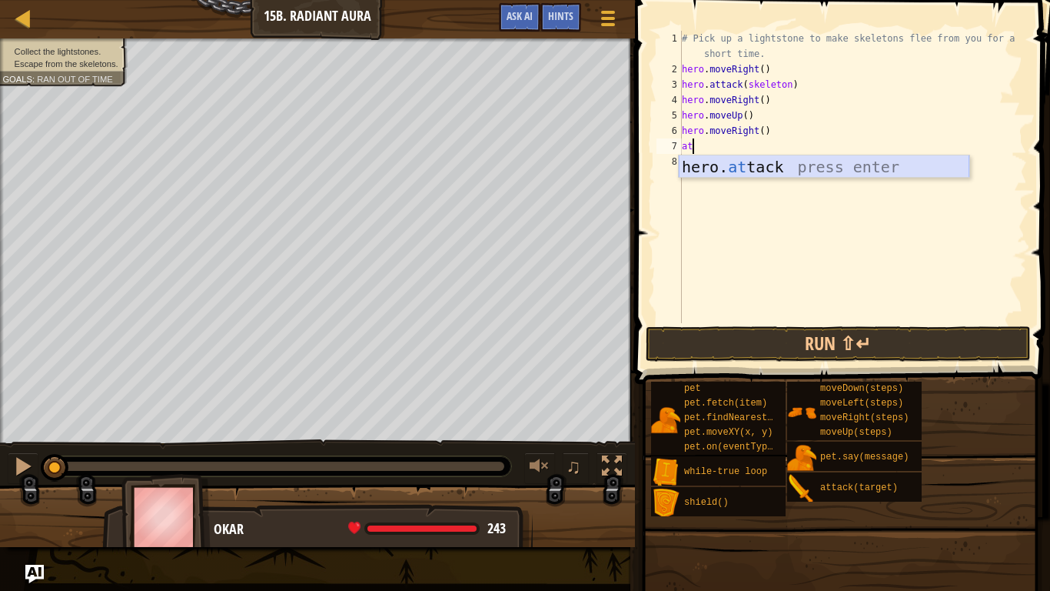
click at [718, 171] on div "hero. at tack press enter" at bounding box center [824, 189] width 291 height 69
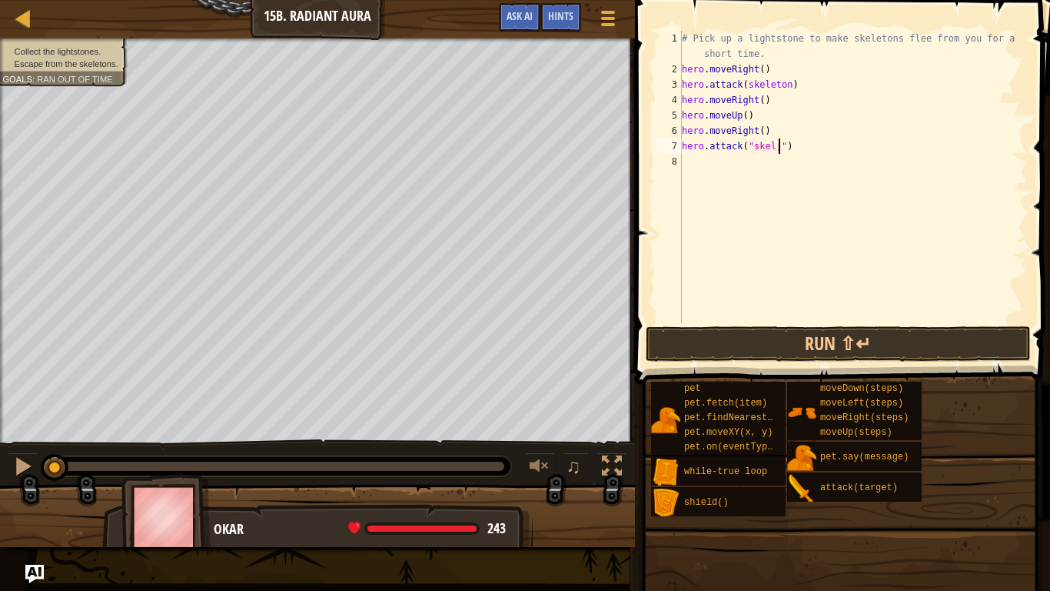
scroll to position [7, 14]
type textarea "hero.attack("skeleton")"
click at [722, 166] on div "# Pick up a lightstone to make skeletons flee from you for a short time. hero .…" at bounding box center [853, 200] width 348 height 338
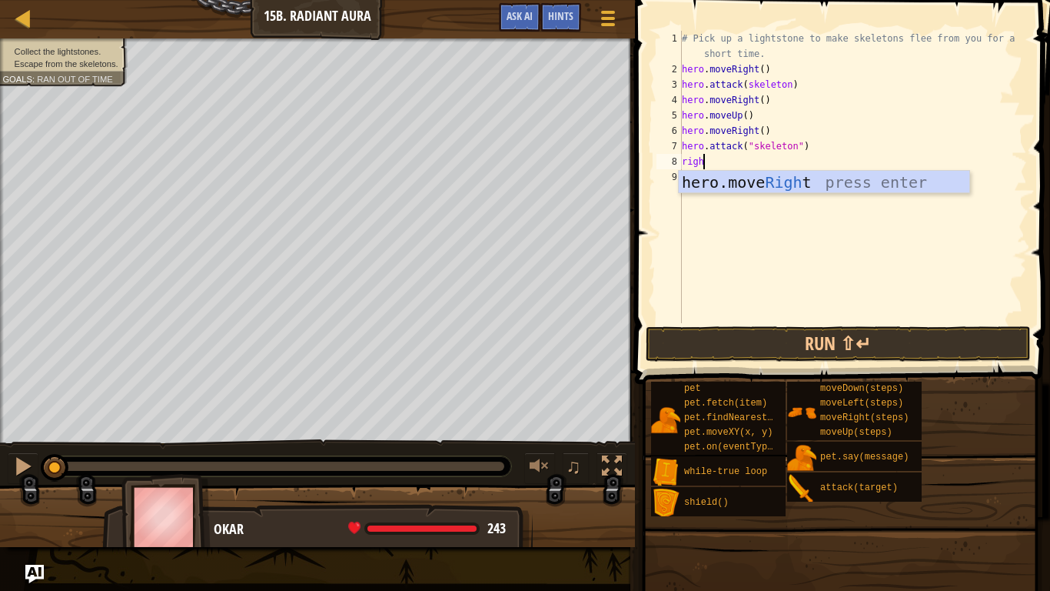
type textarea "right"
click at [733, 178] on div "hero.move Right press enter" at bounding box center [824, 205] width 291 height 69
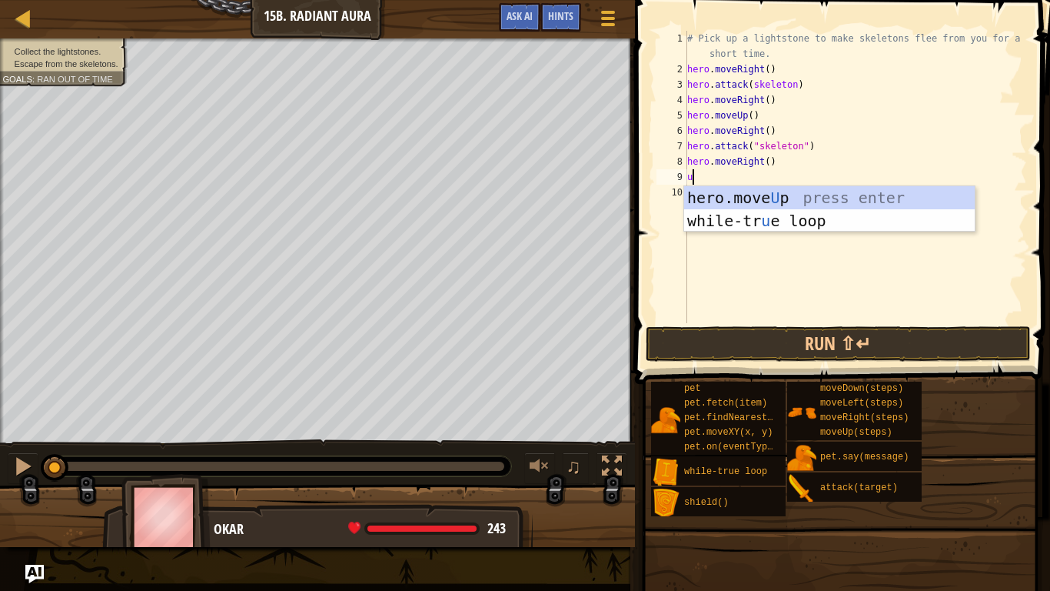
scroll to position [7, 1]
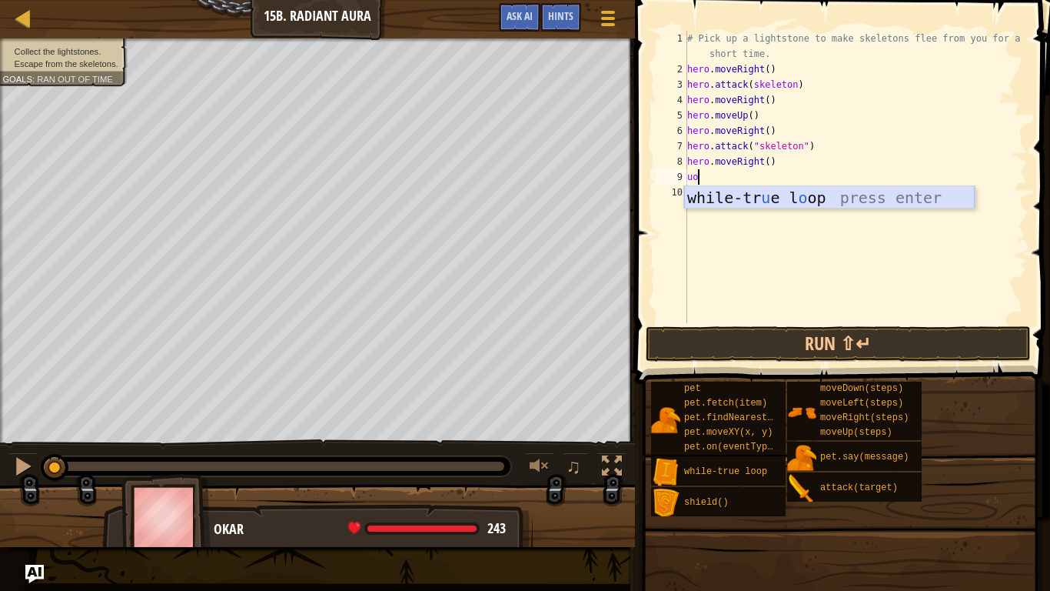
type textarea "u"
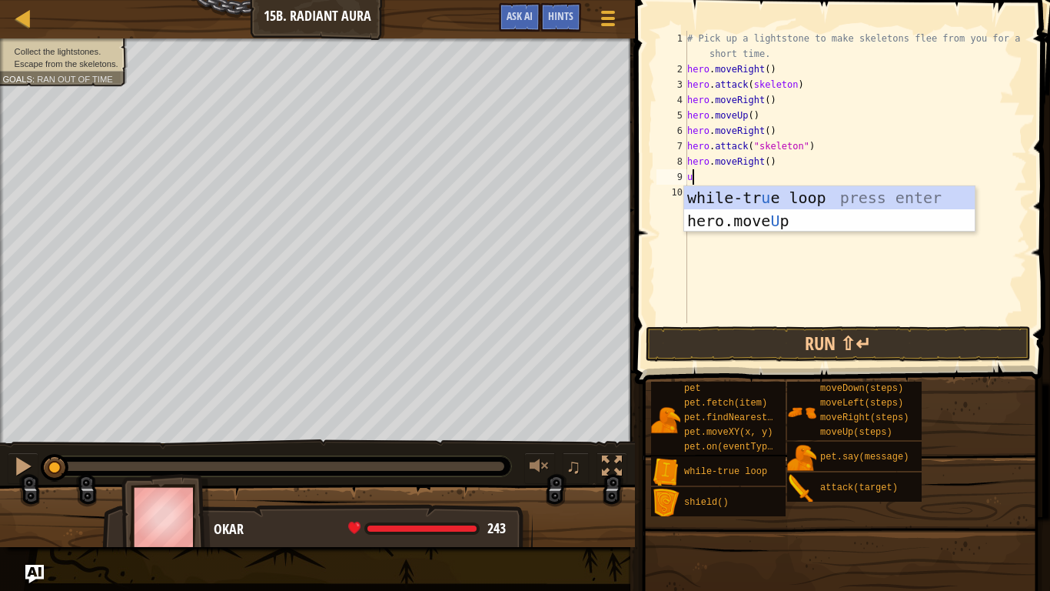
scroll to position [7, 0]
click at [790, 221] on div "while-tr u e loop press enter hero.move U p press enter" at bounding box center [829, 232] width 291 height 92
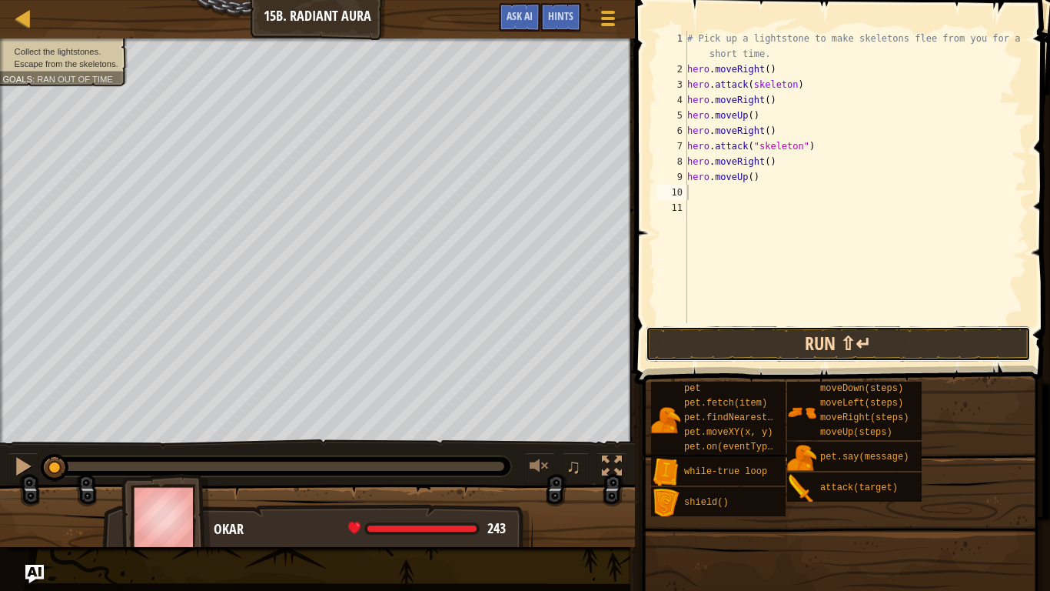
click at [834, 349] on button "Run ⇧↵" at bounding box center [838, 343] width 385 height 35
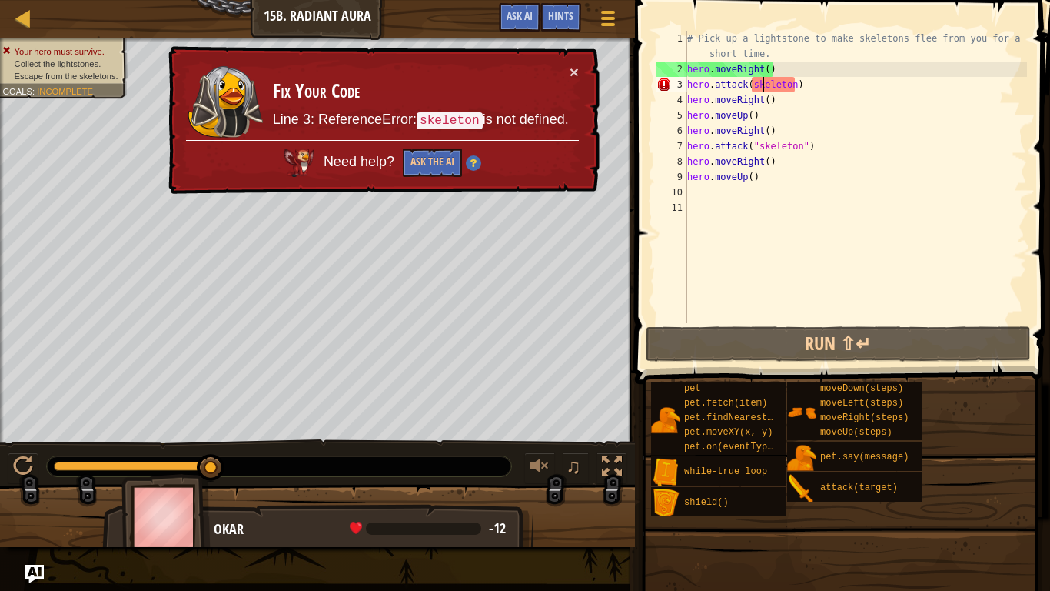
click at [761, 85] on div "# Pick up a lightstone to make skeletons flee from you for a short time. hero .…" at bounding box center [855, 200] width 343 height 338
click at [757, 80] on div "# Pick up a lightstone to make skeletons flee from you for a short time. hero .…" at bounding box center [855, 200] width 343 height 338
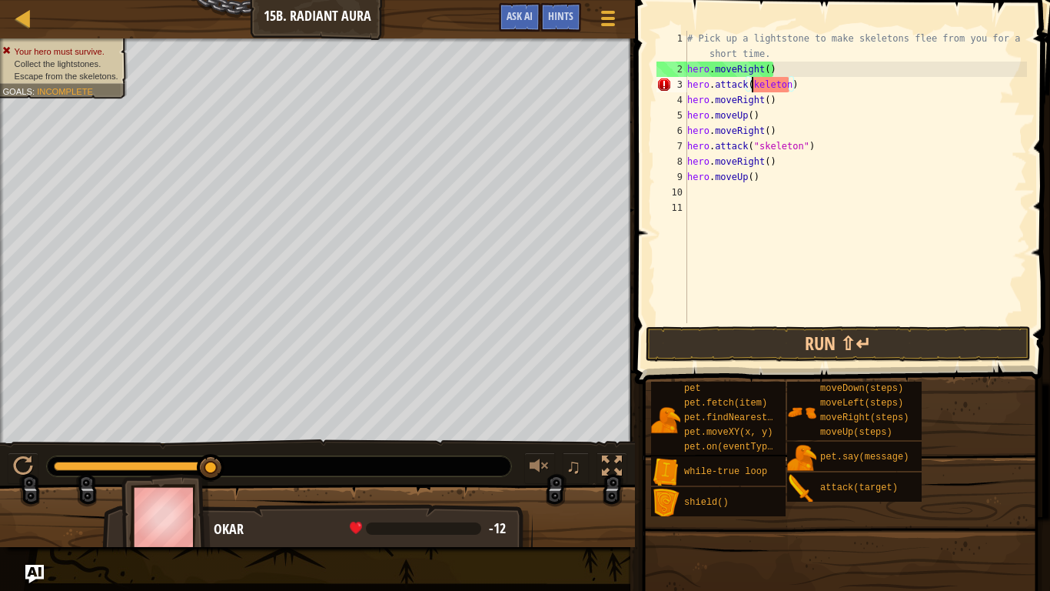
scroll to position [7, 10]
click at [768, 146] on div "# Pick up a lightstone to make skeletons flee from you for a short time. hero .…" at bounding box center [855, 200] width 343 height 338
click at [764, 145] on div "# Pick up a lightstone to make skeletons flee from you for a short time. hero .…" at bounding box center [855, 200] width 343 height 338
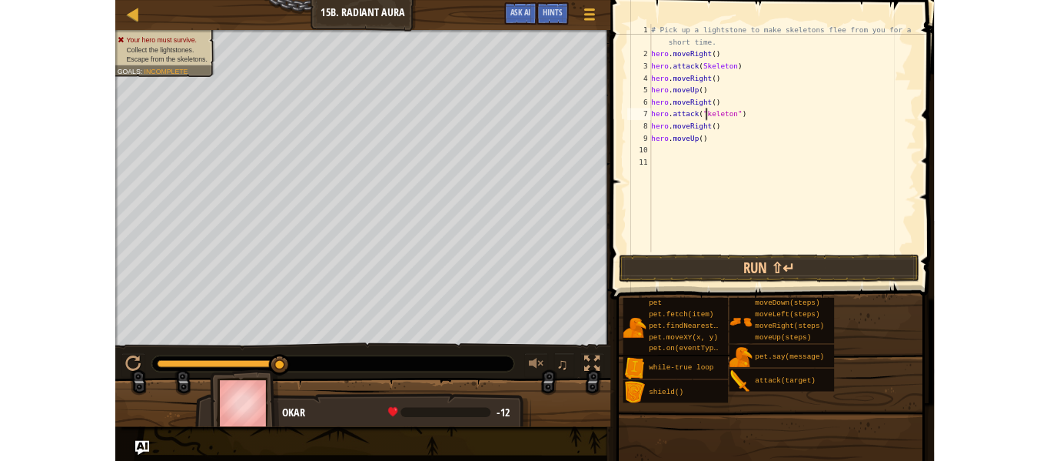
scroll to position [7, 11]
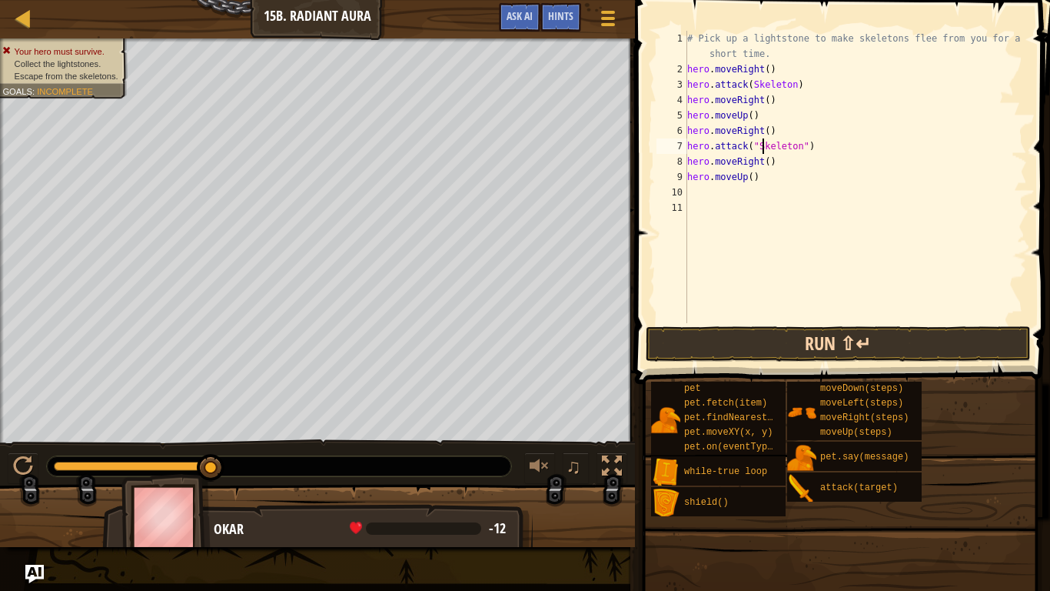
type textarea "hero.attack("Skeleton")"
click at [886, 336] on button "Run ⇧↵" at bounding box center [838, 343] width 385 height 35
